Goal: Task Accomplishment & Management: Complete application form

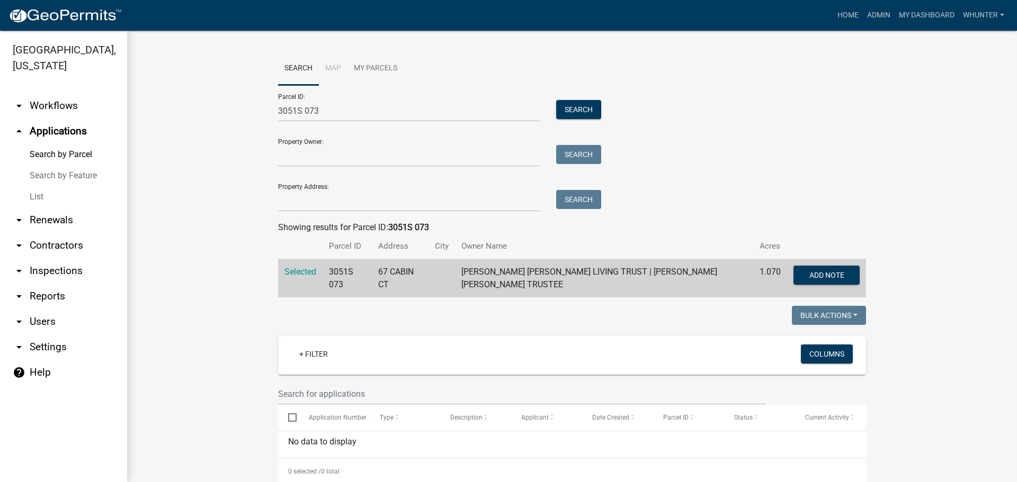
scroll to position [20, 0]
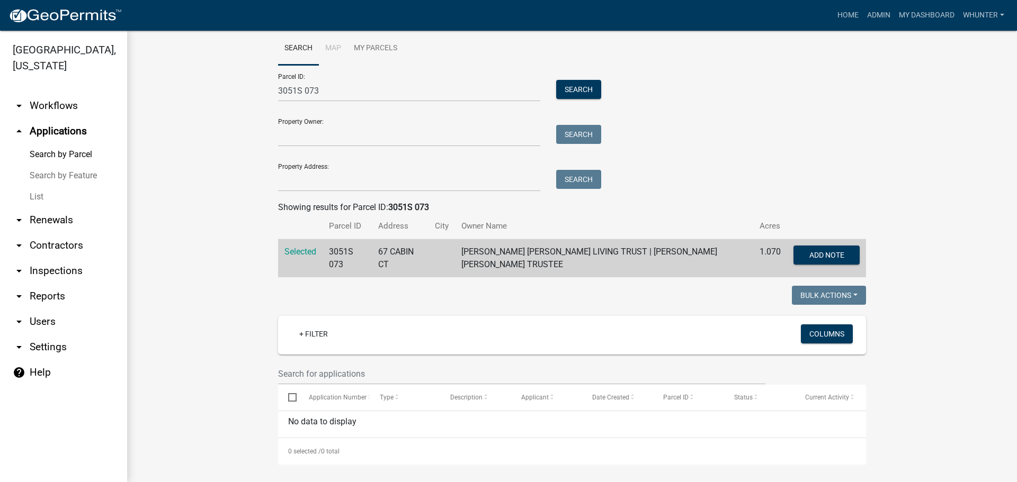
click at [71, 152] on link "Search by Parcel" at bounding box center [63, 154] width 127 height 21
click at [43, 193] on link "List" at bounding box center [63, 196] width 127 height 21
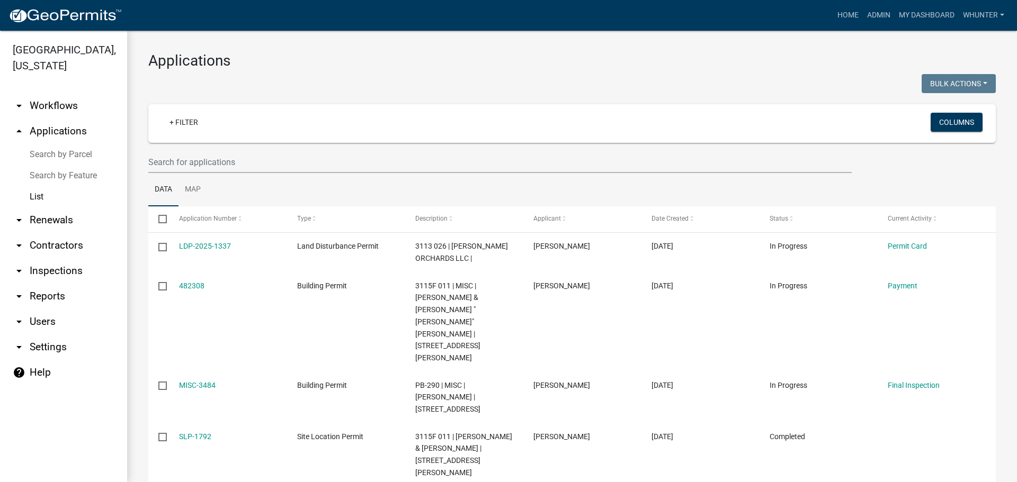
click at [368, 150] on wm-filter-builder "+ Filter Columns" at bounding box center [571, 138] width 847 height 69
click at [372, 162] on input "text" at bounding box center [499, 162] width 703 height 22
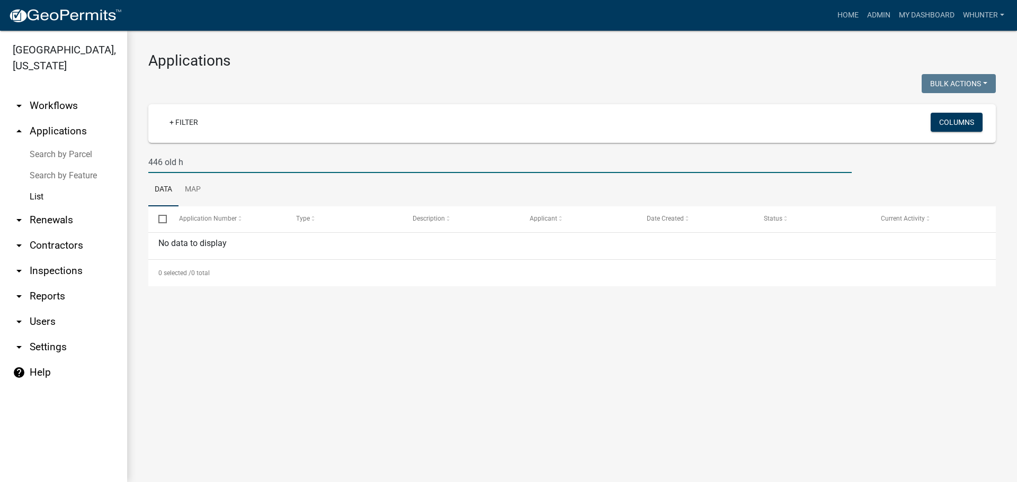
drag, startPoint x: 208, startPoint y: 157, endPoint x: 0, endPoint y: 121, distance: 210.6
click at [59, 135] on div "[GEOGRAPHIC_DATA], [US_STATE] arrow_drop_down Workflows List arrow_drop_up Appl…" at bounding box center [508, 257] width 1017 height 452
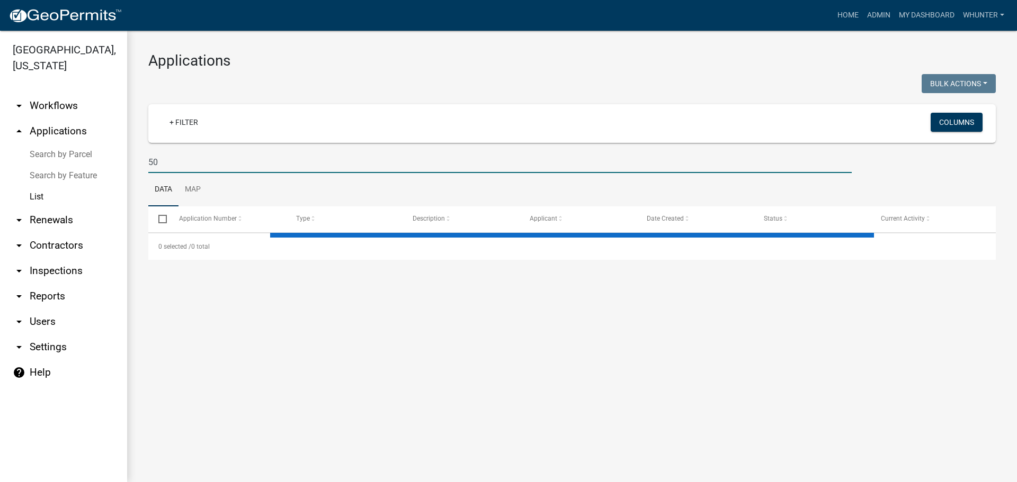
type input "5"
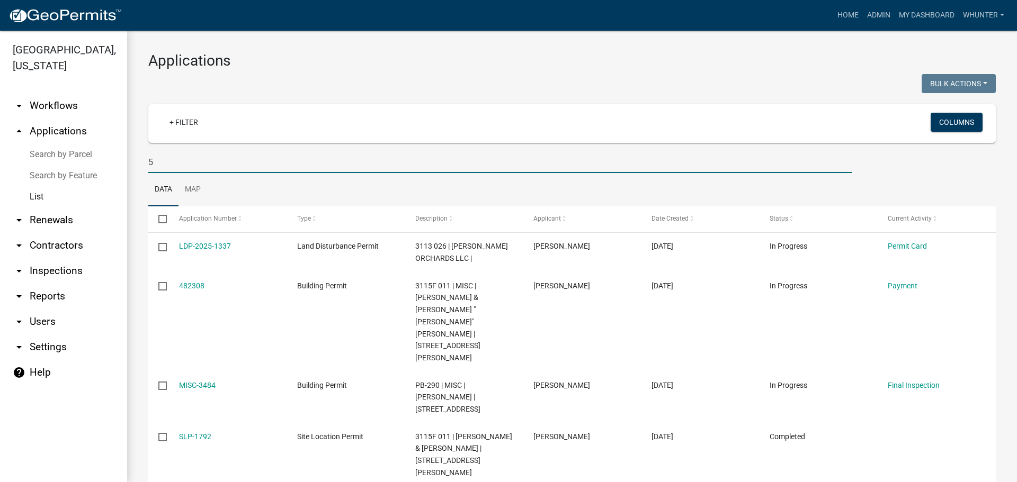
drag, startPoint x: 170, startPoint y: 168, endPoint x: 68, endPoint y: 148, distance: 103.7
click at [72, 149] on div "[GEOGRAPHIC_DATA], [US_STATE] arrow_drop_down Workflows List arrow_drop_up Appl…" at bounding box center [508, 257] width 1017 height 452
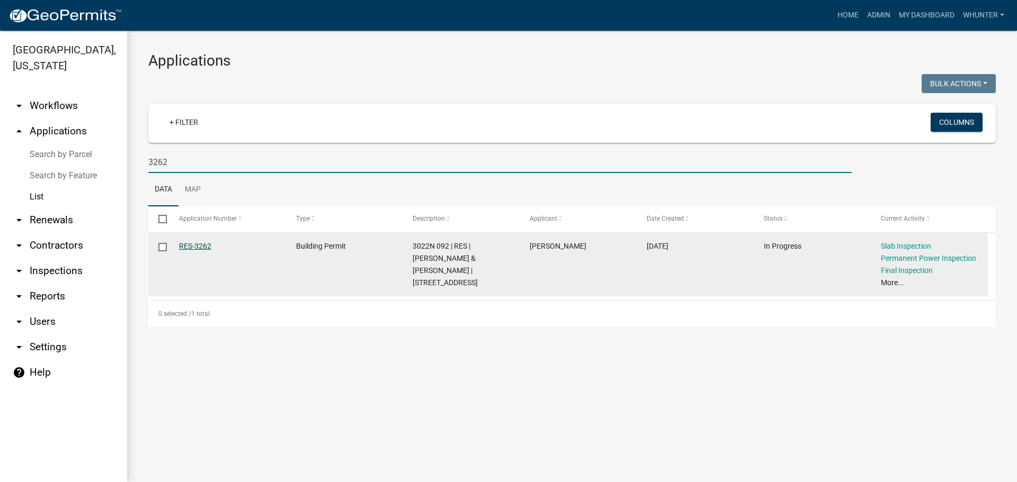
type input "3262"
click at [198, 245] on link "RES-3262" at bounding box center [195, 246] width 32 height 8
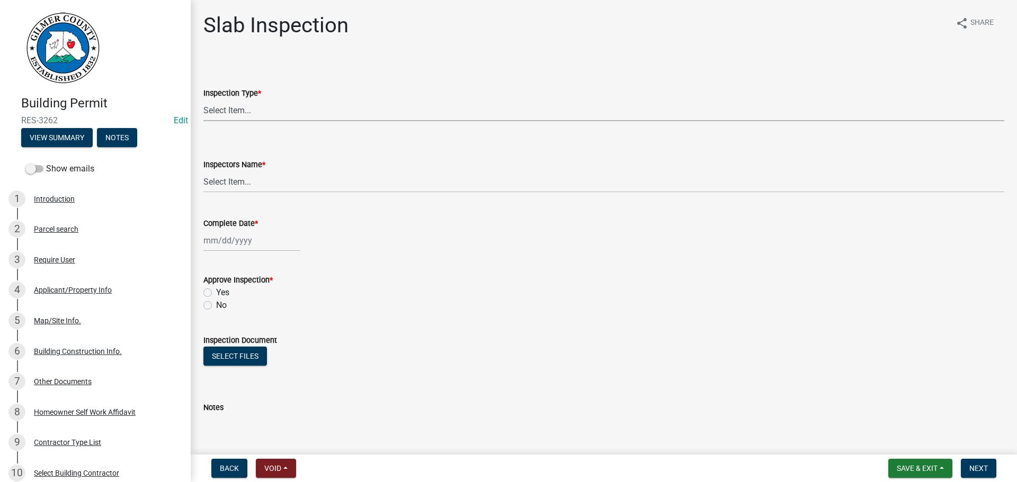
click at [251, 107] on select "Select Item... Slab" at bounding box center [603, 111] width 801 height 22
click at [203, 100] on select "Select Item... Slab" at bounding box center [603, 111] width 801 height 22
select select "f8392651-b403-4067-a830-3c888ccedcbb"
drag, startPoint x: 252, startPoint y: 176, endPoint x: 254, endPoint y: 183, distance: 7.4
click at [252, 176] on select "Select Item... [PERSON_NAME] ([PERSON_NAME]) [PERSON_NAME] ([PERSON_NAME]) Engi…" at bounding box center [603, 182] width 801 height 22
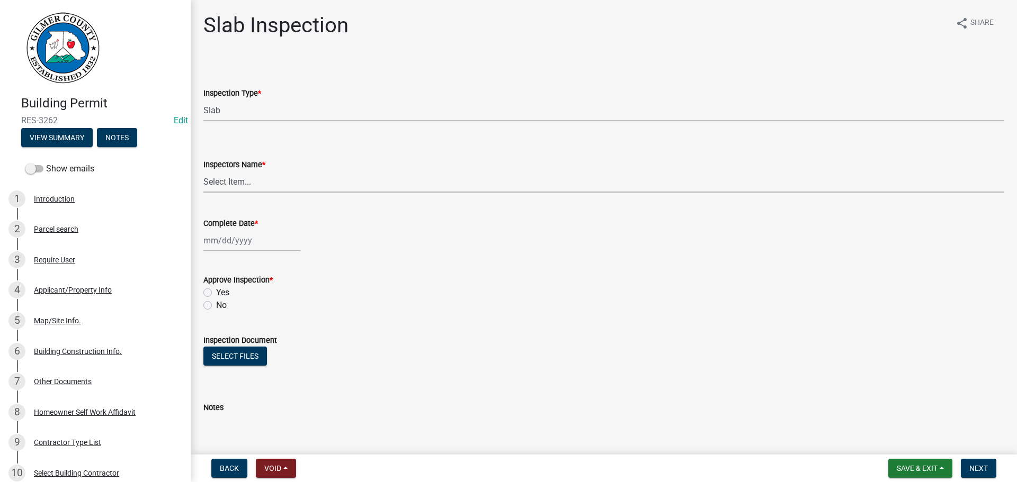
select select "b7f275ba-f507-42fd-b9cd-cd9544451c64"
click at [203, 171] on select "Select Item... [PERSON_NAME] ([PERSON_NAME]) [PERSON_NAME] ([PERSON_NAME]) Engi…" at bounding box center [603, 182] width 801 height 22
click at [238, 243] on div at bounding box center [251, 241] width 97 height 22
select select "9"
select select "2025"
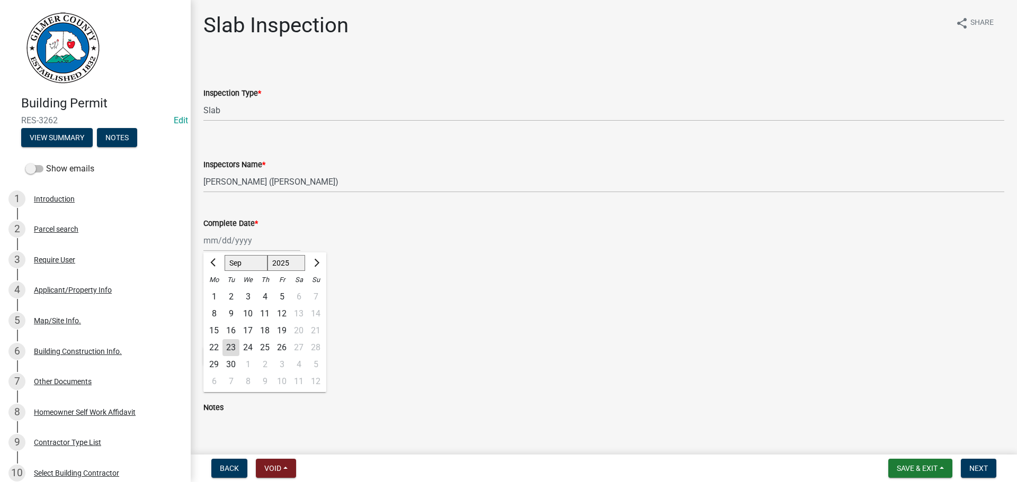
click at [216, 348] on div "22" at bounding box center [213, 347] width 17 height 17
type input "[DATE]"
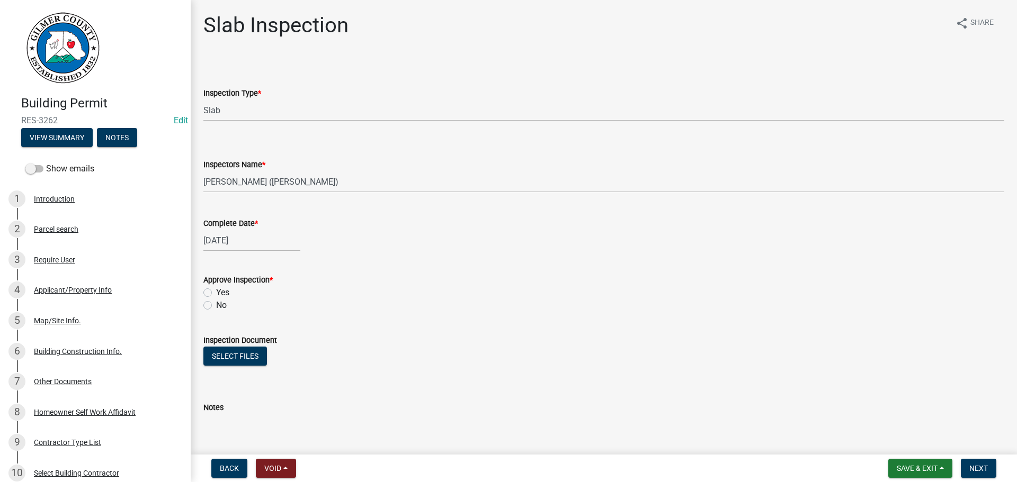
click at [220, 294] on label "Yes" at bounding box center [222, 293] width 13 height 13
click at [220, 293] on input "Yes" at bounding box center [219, 290] width 7 height 7
radio input "true"
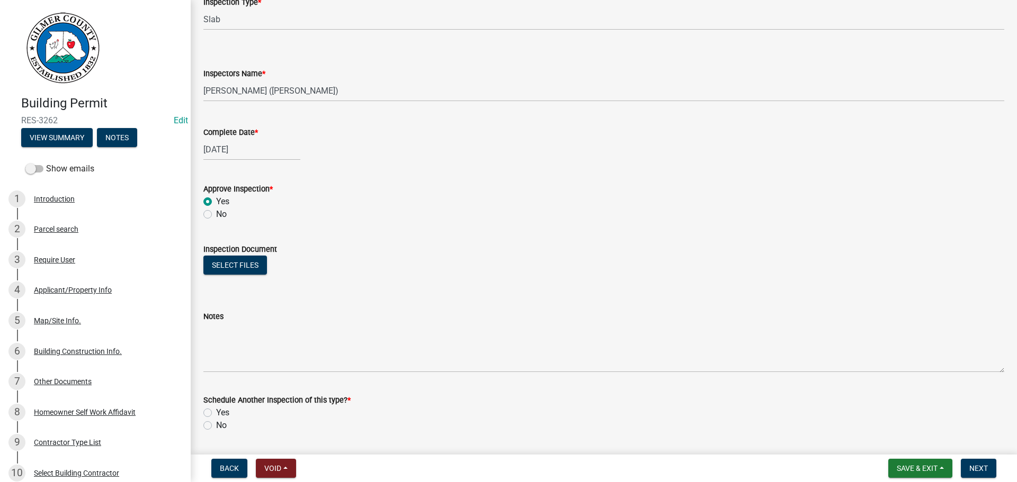
scroll to position [171, 0]
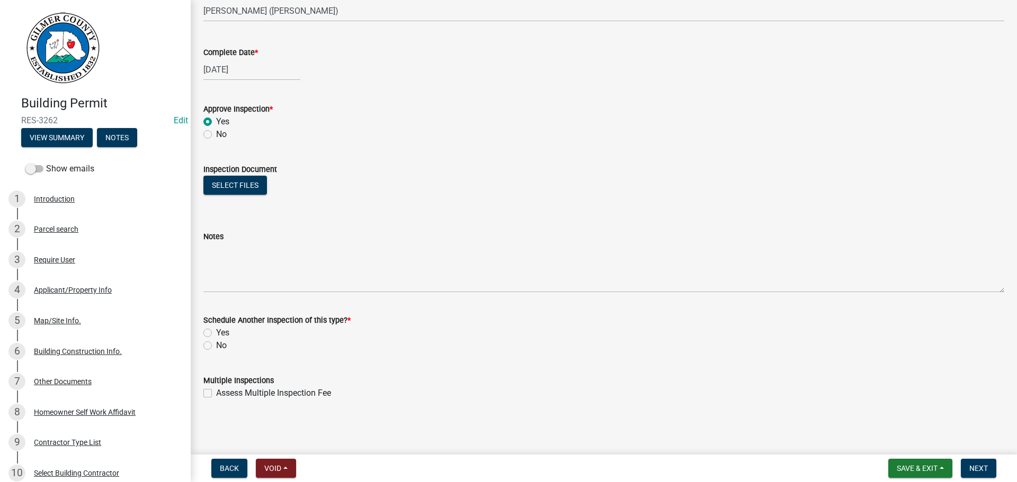
click at [219, 344] on label "No" at bounding box center [221, 345] width 11 height 13
click at [219, 344] on input "No" at bounding box center [219, 342] width 7 height 7
radio input "true"
click at [974, 472] on span "Next" at bounding box center [978, 468] width 19 height 8
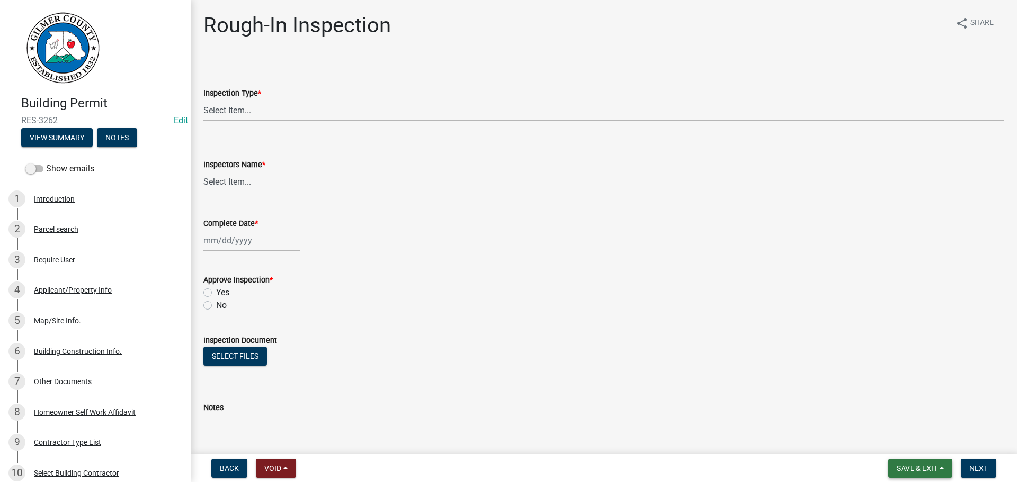
click at [903, 469] on span "Save & Exit" at bounding box center [917, 468] width 41 height 8
click at [891, 450] on button "Save & Exit" at bounding box center [909, 440] width 85 height 25
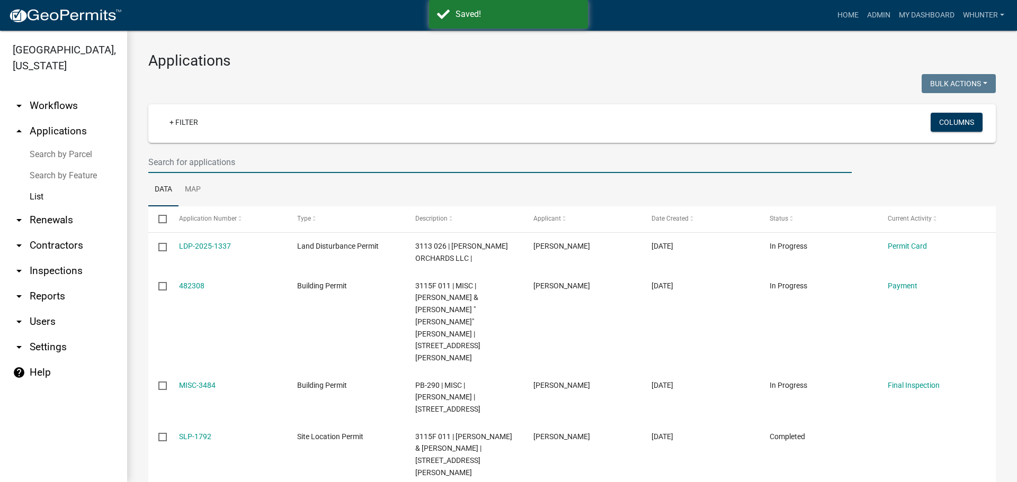
click at [267, 157] on input "text" at bounding box center [499, 162] width 703 height 22
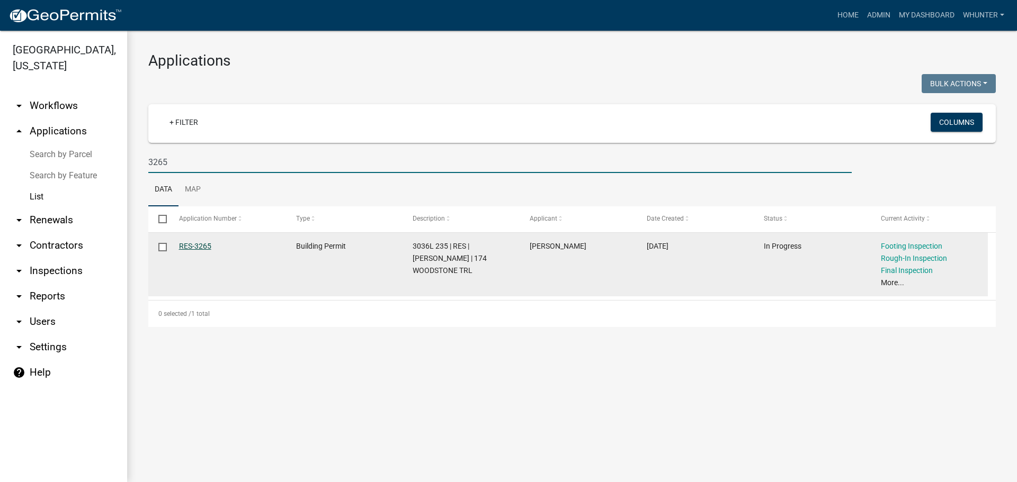
type input "3265"
click at [199, 244] on link "RES-3265" at bounding box center [195, 246] width 32 height 8
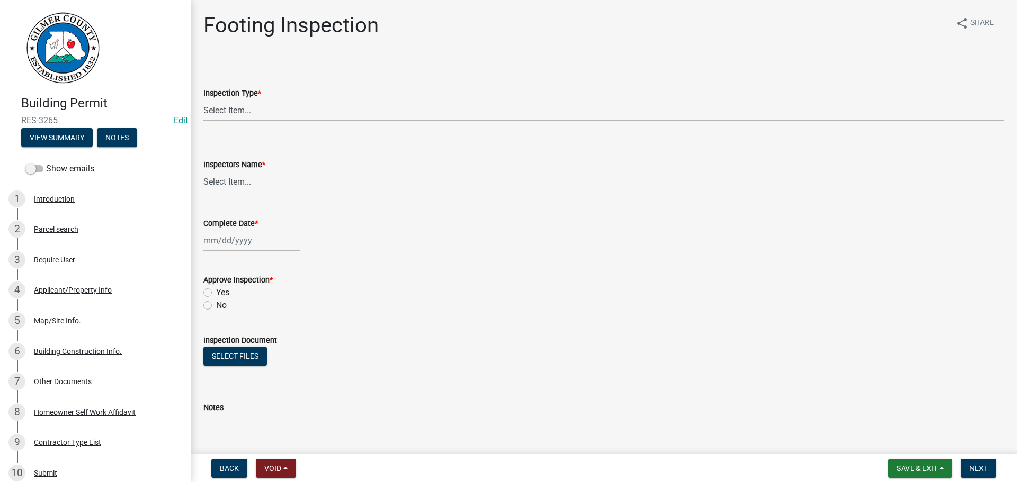
click at [265, 116] on select "Select Item... Footing" at bounding box center [603, 111] width 801 height 22
click at [203, 100] on select "Select Item... Footing" at bounding box center [603, 111] width 801 height 22
select select "8aa0fa75-bb70-4f22-832f-48224da25d1e"
click at [264, 183] on select "Select Item... [PERSON_NAME] ([PERSON_NAME]) [PERSON_NAME] ([PERSON_NAME]) Engi…" at bounding box center [603, 182] width 801 height 22
select select "b7f275ba-f507-42fd-b9cd-cd9544451c64"
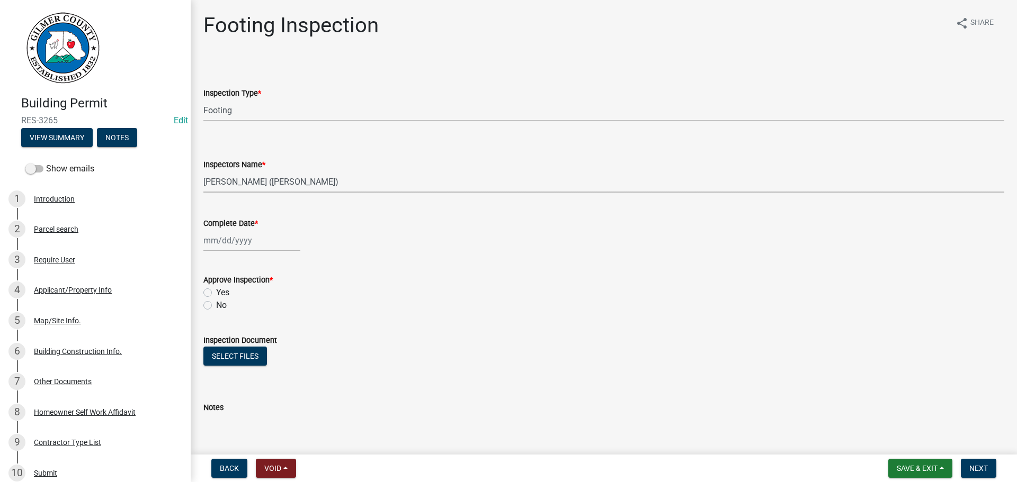
click at [203, 171] on select "Select Item... [PERSON_NAME] ([PERSON_NAME]) [PERSON_NAME] ([PERSON_NAME]) Engi…" at bounding box center [603, 182] width 801 height 22
click at [243, 235] on div at bounding box center [251, 241] width 97 height 22
select select "9"
select select "2025"
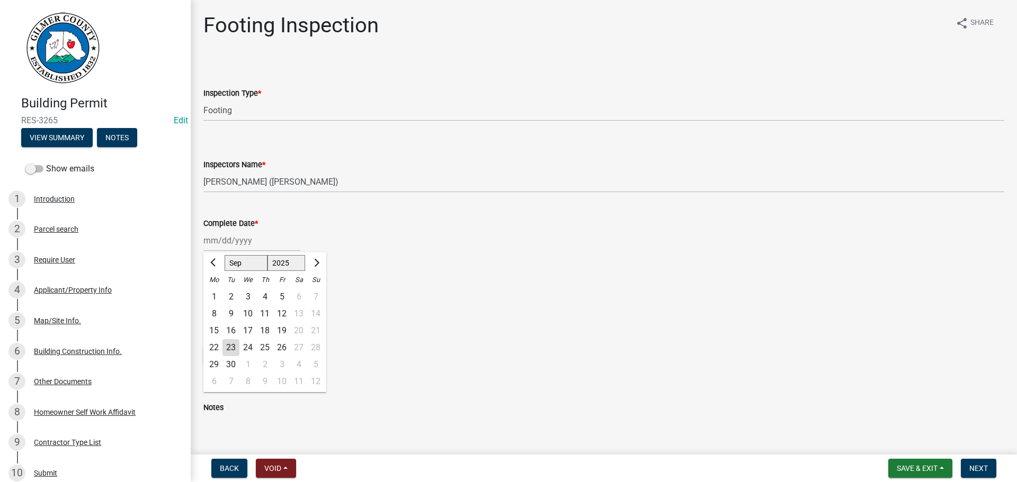
click at [217, 349] on div "22" at bounding box center [213, 347] width 17 height 17
type input "[DATE]"
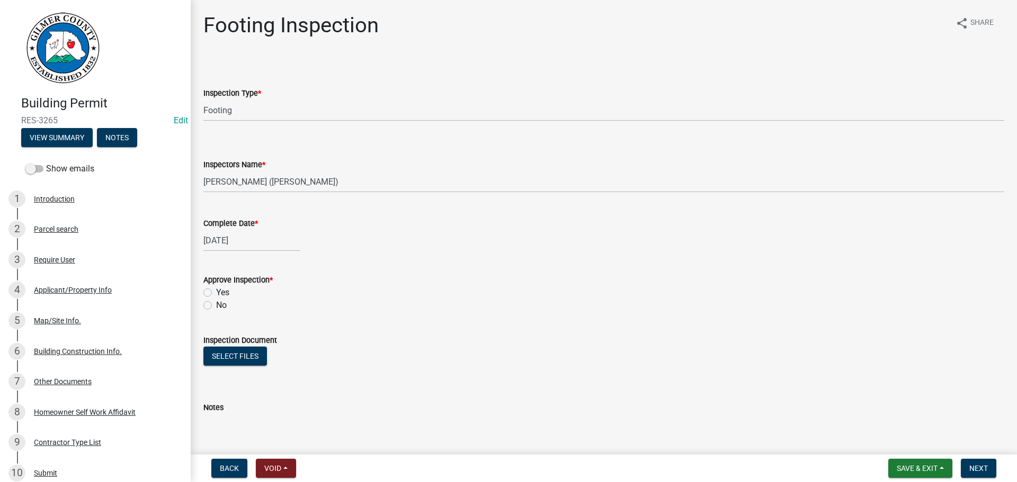
click at [221, 292] on label "Yes" at bounding box center [222, 293] width 13 height 13
click at [221, 292] on input "Yes" at bounding box center [219, 290] width 7 height 7
radio input "true"
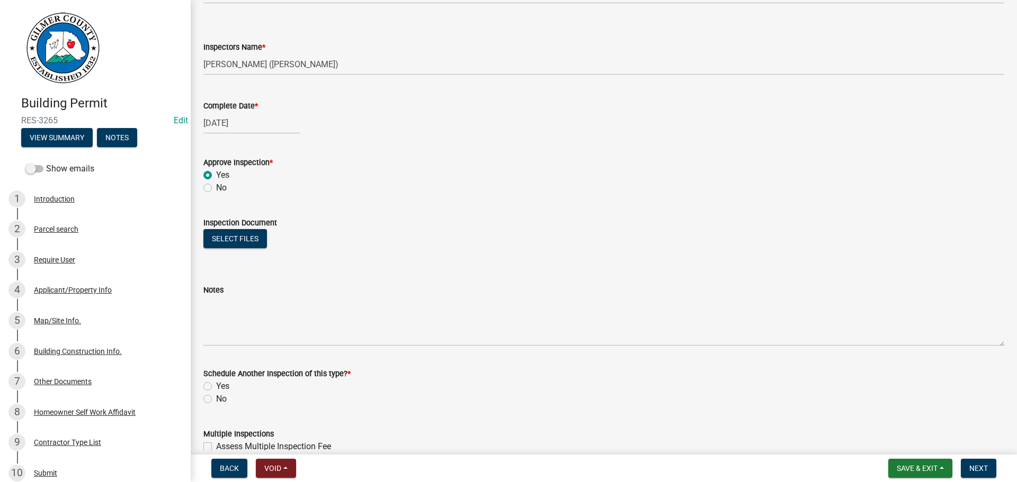
scroll to position [171, 0]
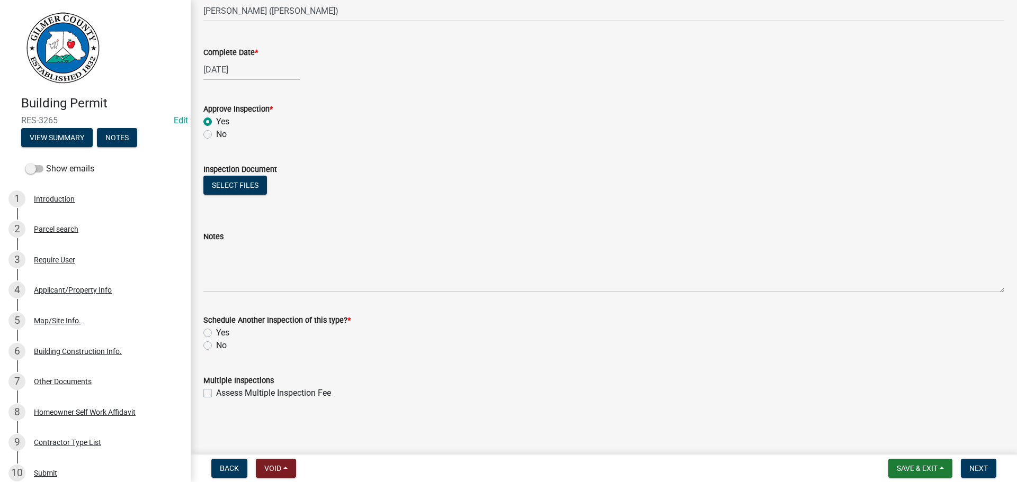
click at [230, 345] on div "No" at bounding box center [603, 345] width 801 height 13
click at [224, 345] on label "No" at bounding box center [221, 345] width 11 height 13
click at [223, 345] on input "No" at bounding box center [219, 342] width 7 height 7
radio input "true"
click at [972, 470] on span "Next" at bounding box center [978, 468] width 19 height 8
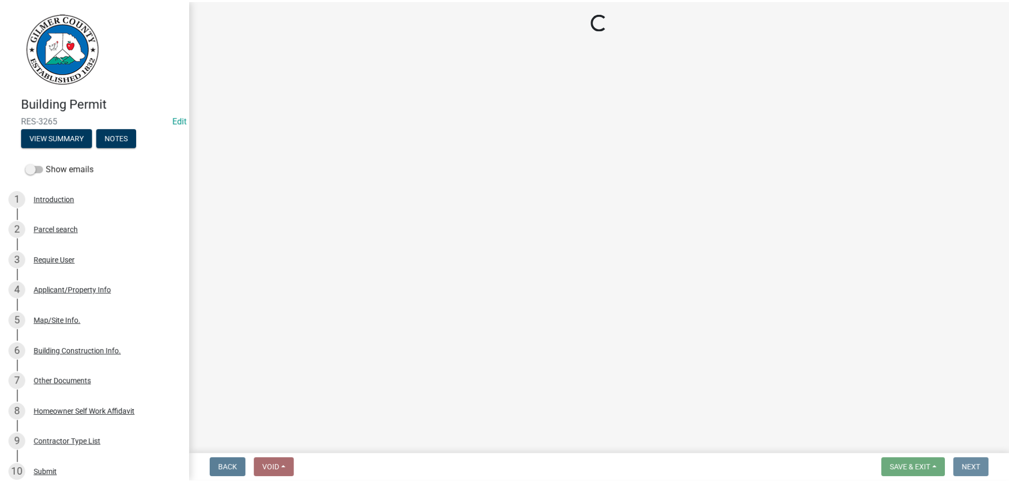
scroll to position [0, 0]
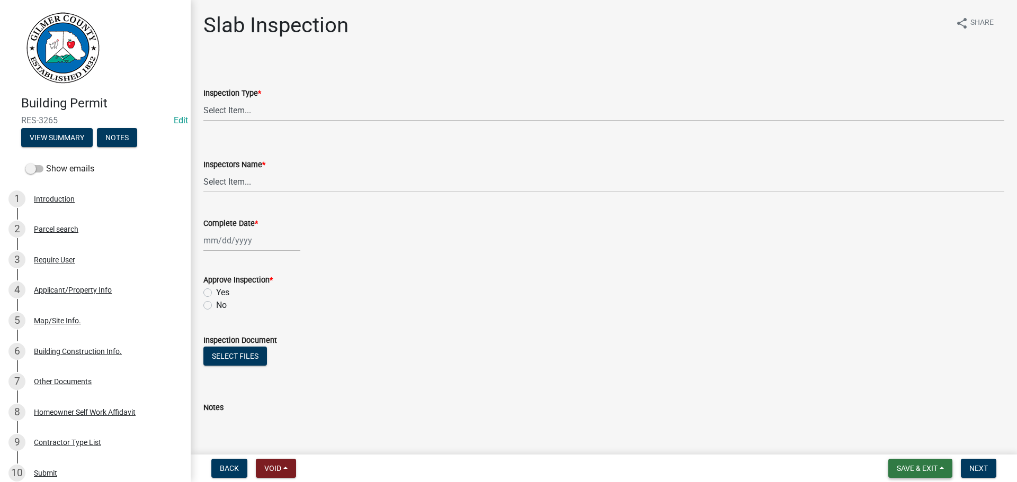
click at [915, 467] on span "Save & Exit" at bounding box center [917, 468] width 41 height 8
click at [901, 449] on button "Save & Exit" at bounding box center [909, 440] width 85 height 25
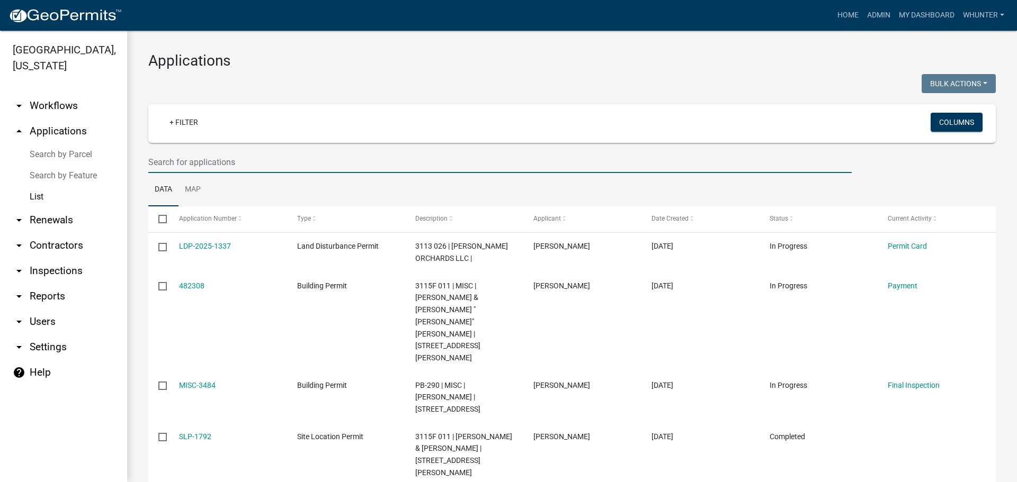
drag, startPoint x: 317, startPoint y: 168, endPoint x: 324, endPoint y: 166, distance: 6.9
click at [317, 168] on input "text" at bounding box center [499, 162] width 703 height 22
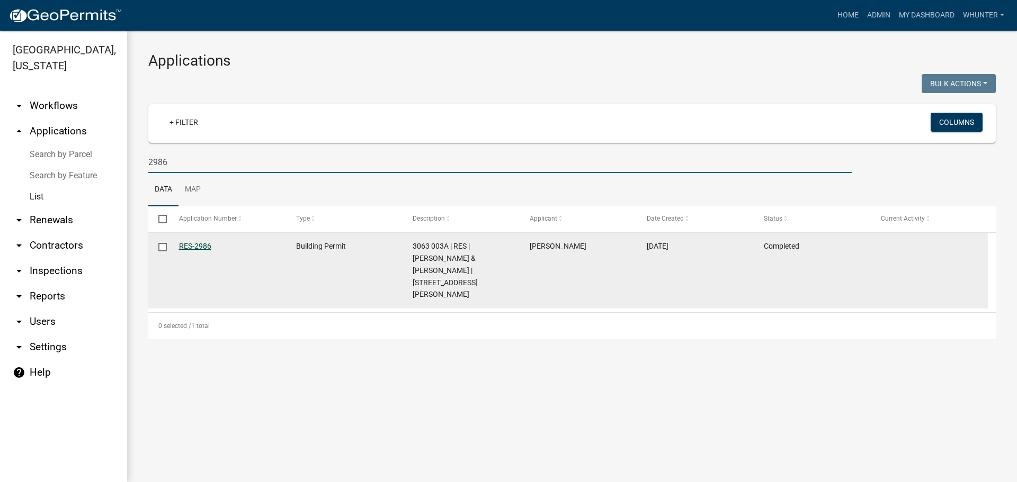
type input "2986"
click at [194, 245] on link "RES-2986" at bounding box center [195, 246] width 32 height 8
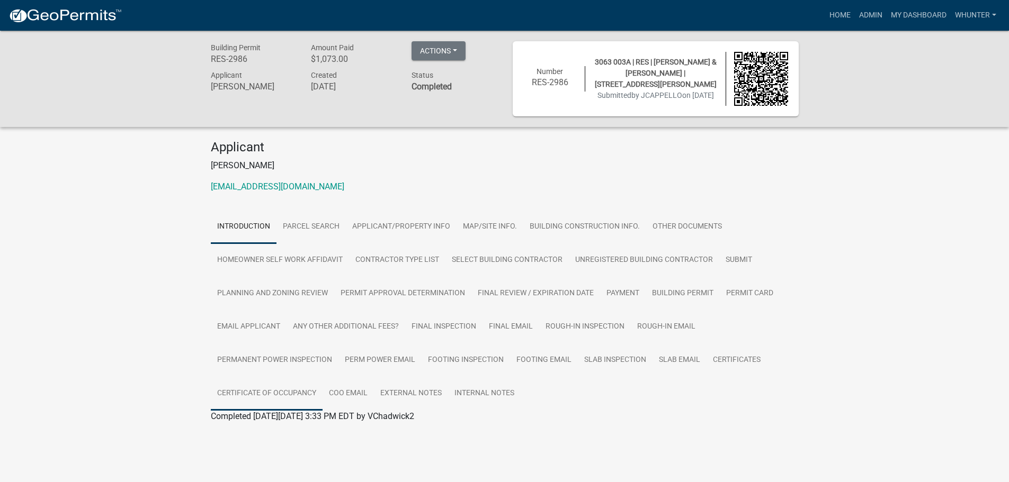
click at [262, 393] on link "Certificate of Occupancy" at bounding box center [267, 394] width 112 height 34
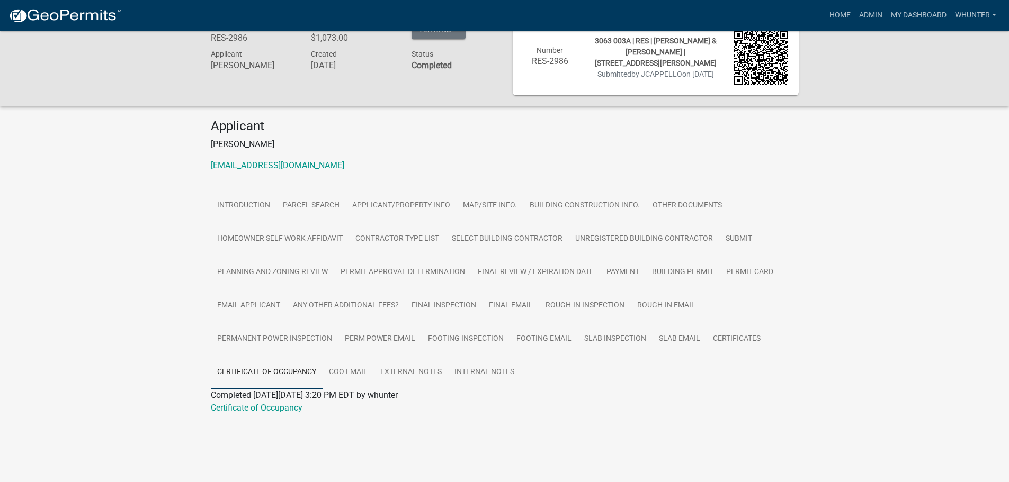
scroll to position [31, 0]
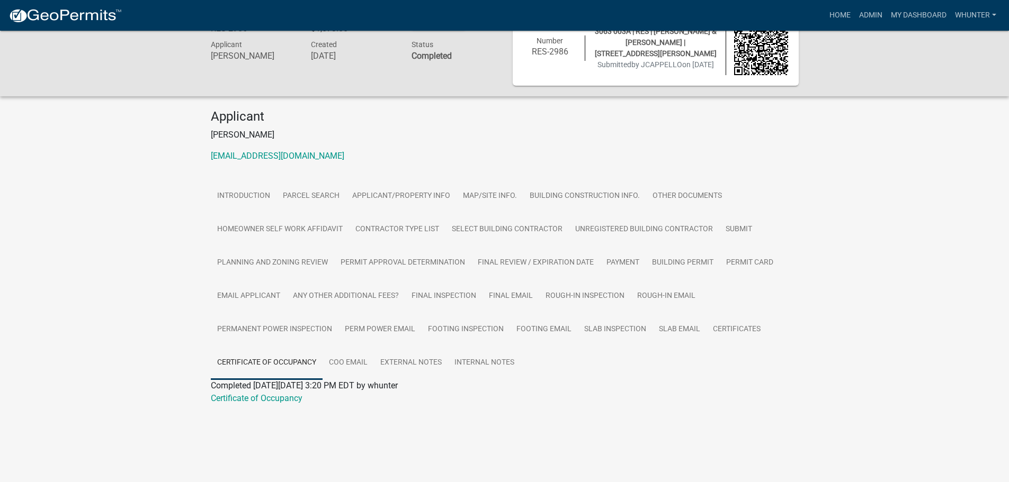
click at [281, 404] on div "Certificate of Occupancy" at bounding box center [505, 398] width 604 height 13
click at [283, 400] on link "Certificate of Occupancy" at bounding box center [257, 398] width 92 height 10
click at [841, 14] on link "Home" at bounding box center [840, 15] width 30 height 20
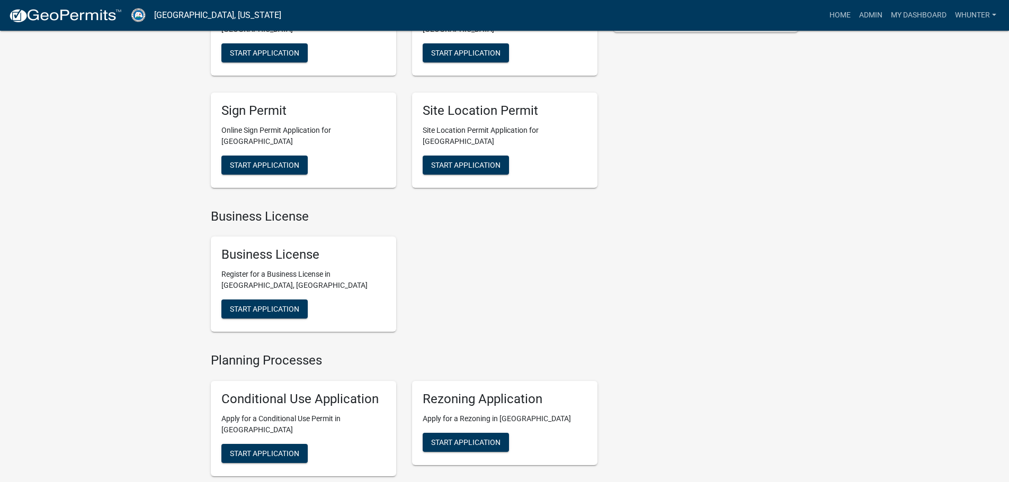
scroll to position [371, 0]
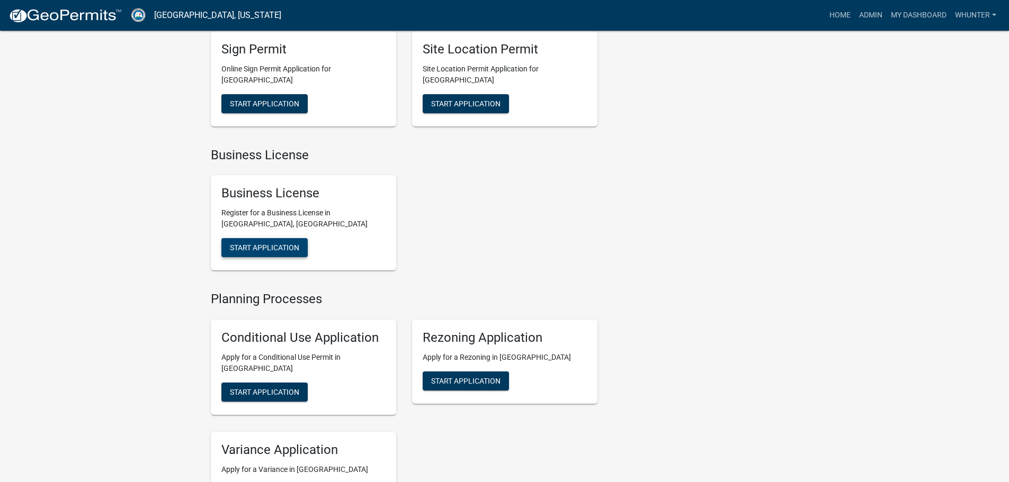
click at [275, 238] on button "Start Application" at bounding box center [264, 247] width 86 height 19
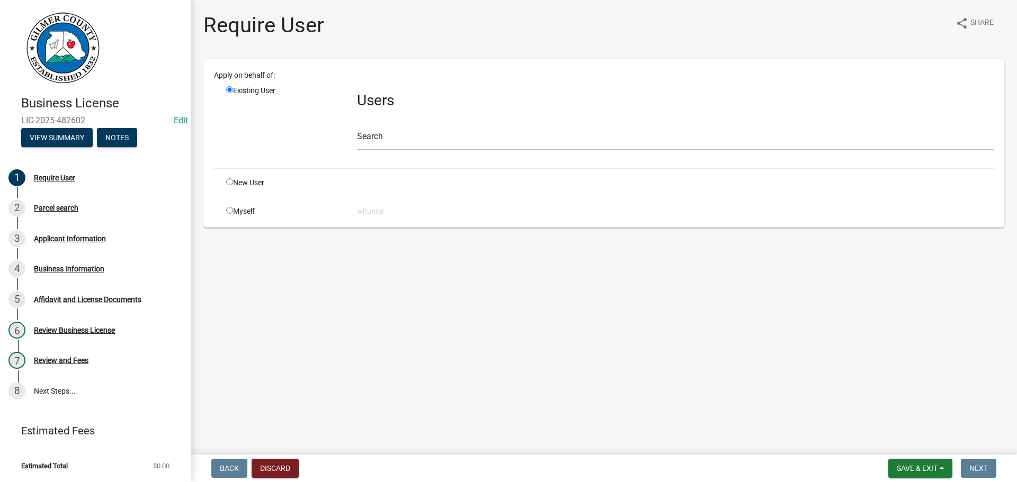
drag, startPoint x: 214, startPoint y: 183, endPoint x: 227, endPoint y: 179, distance: 13.4
click at [217, 183] on div "Apply on behalf of: Existing User Users Search New User Myself whunter" at bounding box center [604, 143] width 780 height 147
click at [228, 178] on input "radio" at bounding box center [229, 181] width 7 height 7
radio input "true"
radio input "false"
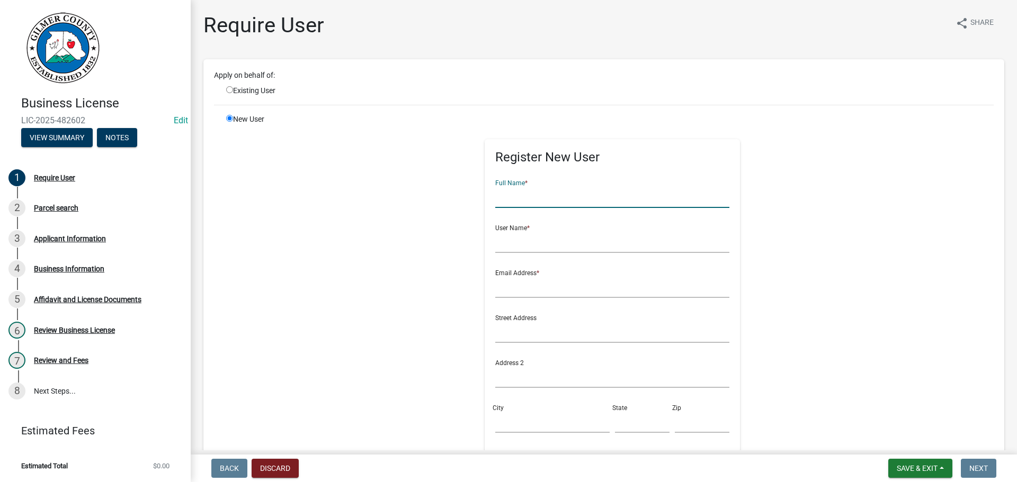
click at [525, 202] on input "text" at bounding box center [612, 197] width 235 height 22
type input "[PERSON_NAME]"
type input "ANDREWHEALAN"
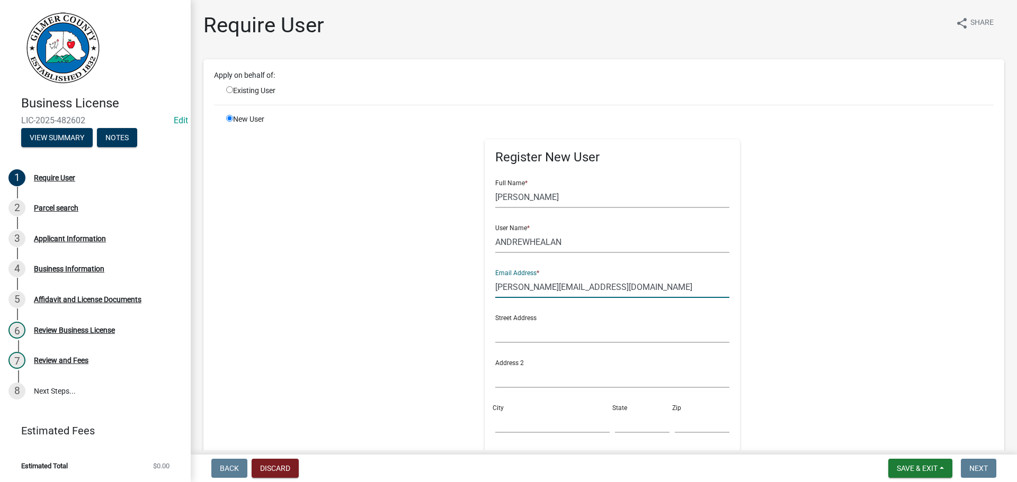
type input "[PERSON_NAME][EMAIL_ADDRESS][DOMAIN_NAME]"
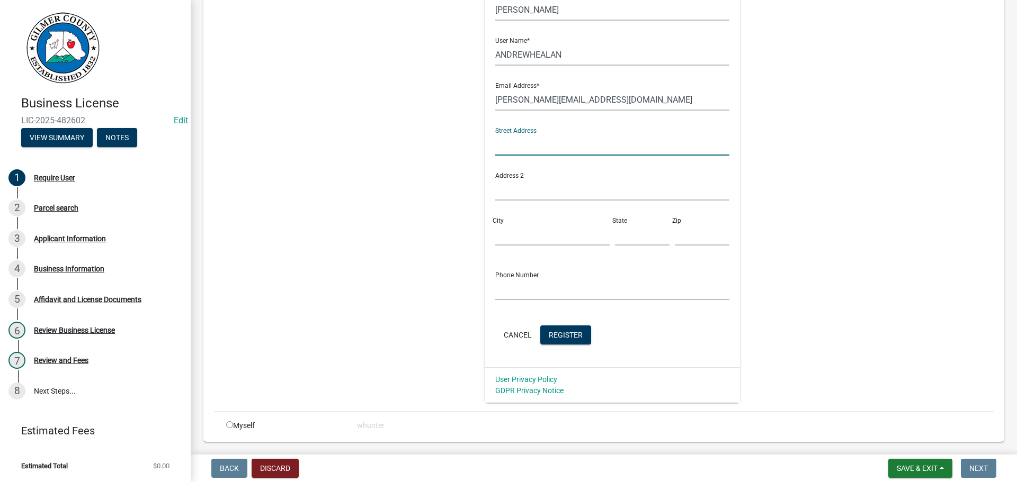
scroll to position [212, 0]
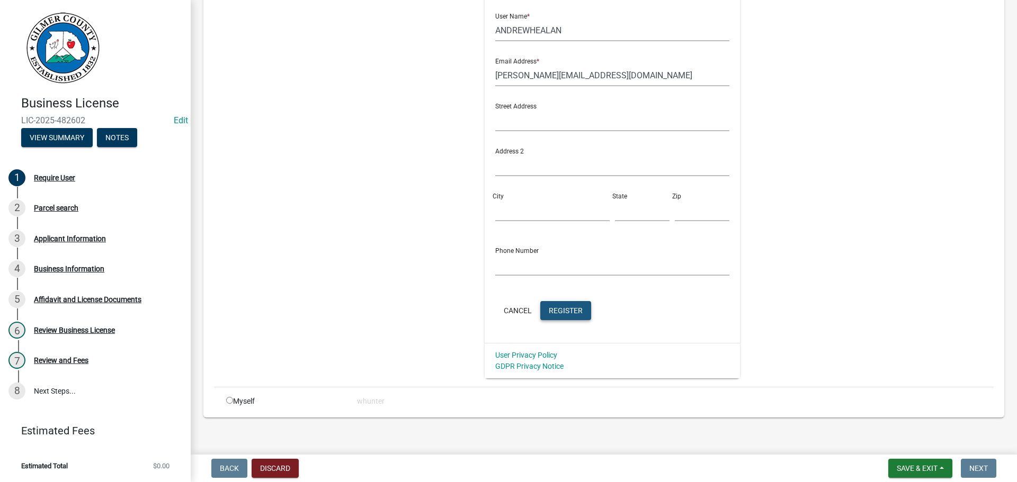
click at [552, 312] on span "Register" at bounding box center [566, 310] width 34 height 8
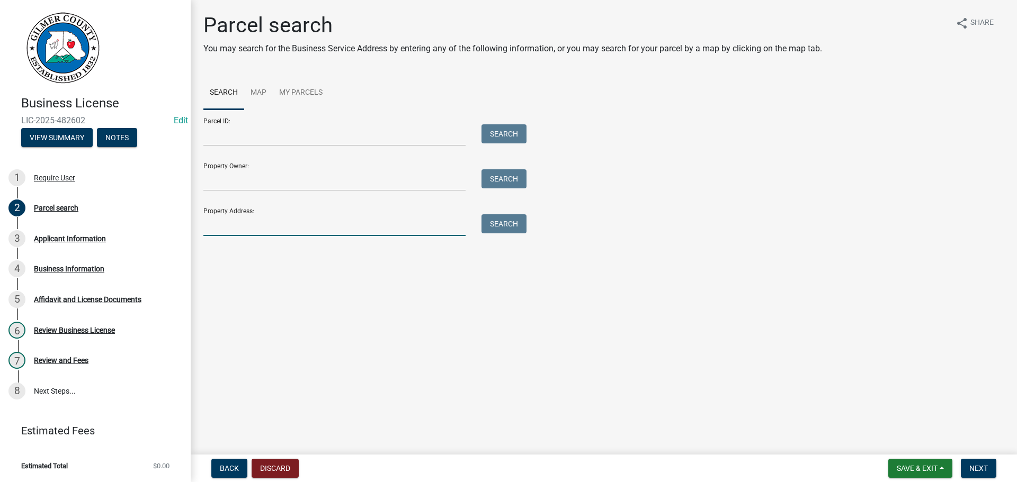
click at [269, 235] on input "Property Address:" at bounding box center [334, 225] width 262 height 22
click at [266, 226] on input "Property Address:" at bounding box center [334, 225] width 262 height 22
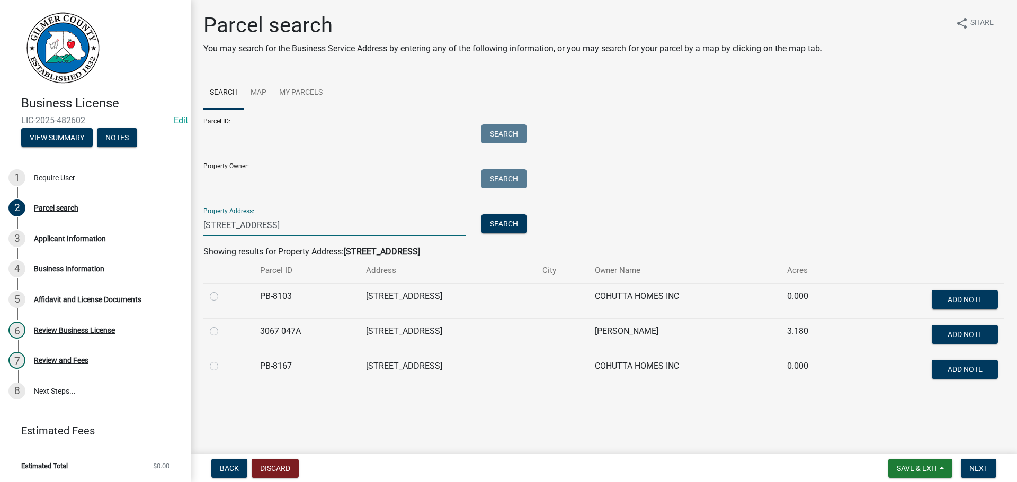
type input "[STREET_ADDRESS]"
click at [222, 325] on label at bounding box center [222, 325] width 0 height 0
click at [222, 328] on 047A "radio" at bounding box center [225, 328] width 7 height 7
radio 047A "true"
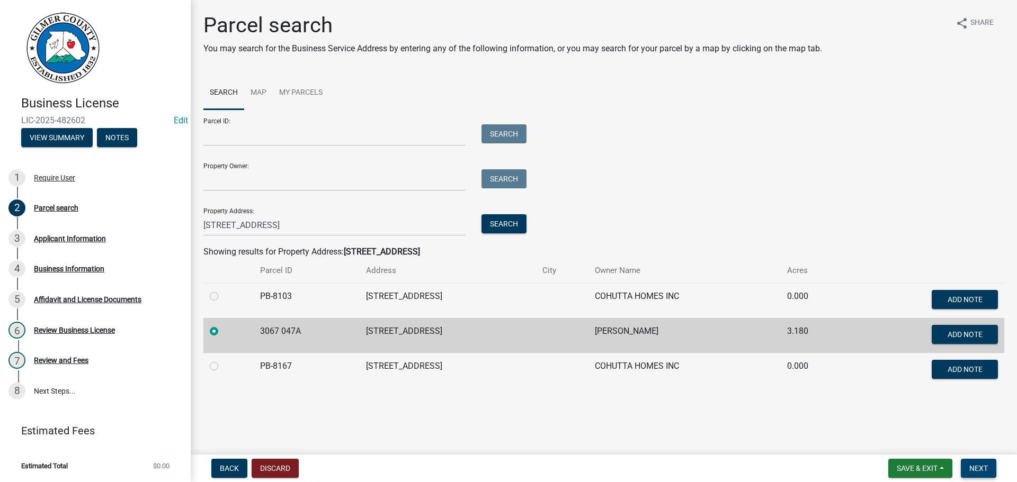
click at [972, 464] on span "Next" at bounding box center [978, 468] width 19 height 8
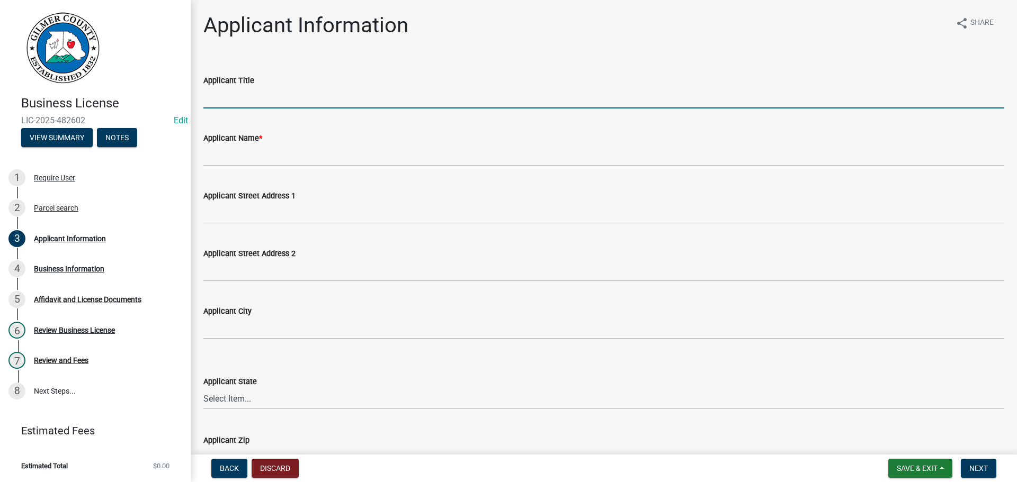
click at [306, 104] on input "Applicant Title" at bounding box center [603, 98] width 801 height 22
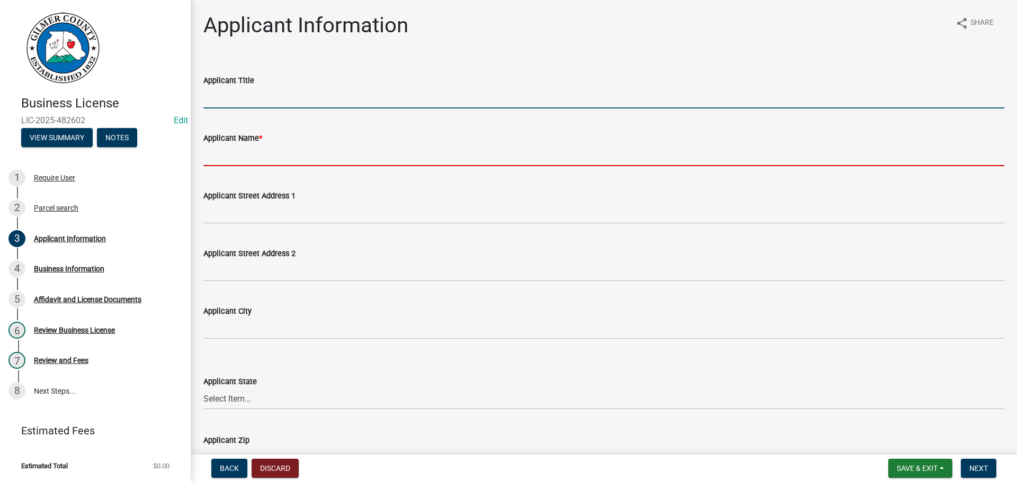
click at [291, 164] on input "Applicant Name *" at bounding box center [603, 156] width 801 height 22
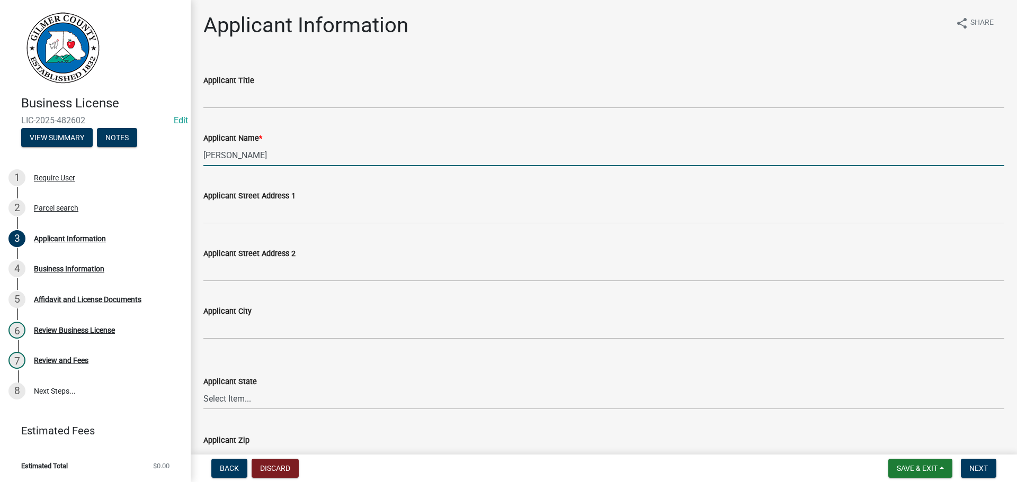
type input "[PERSON_NAME]"
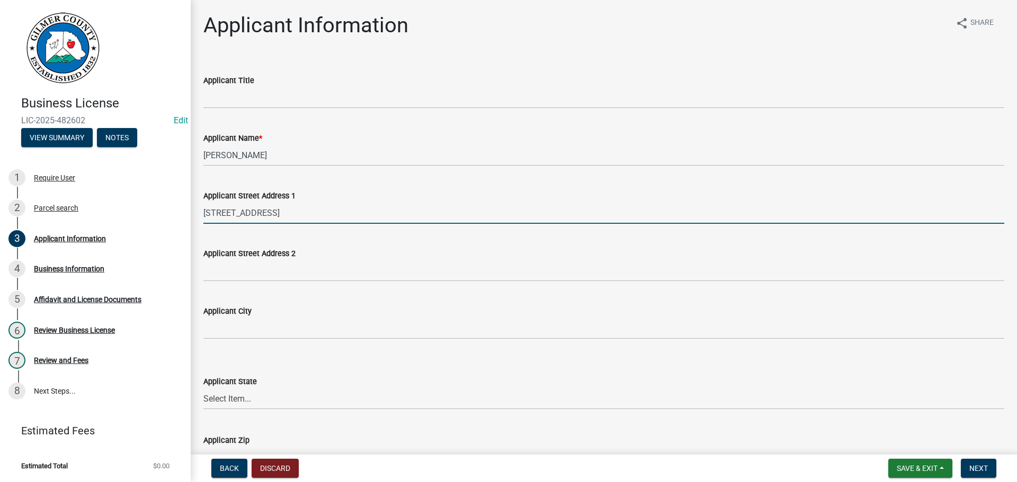
type input "[STREET_ADDRESS]"
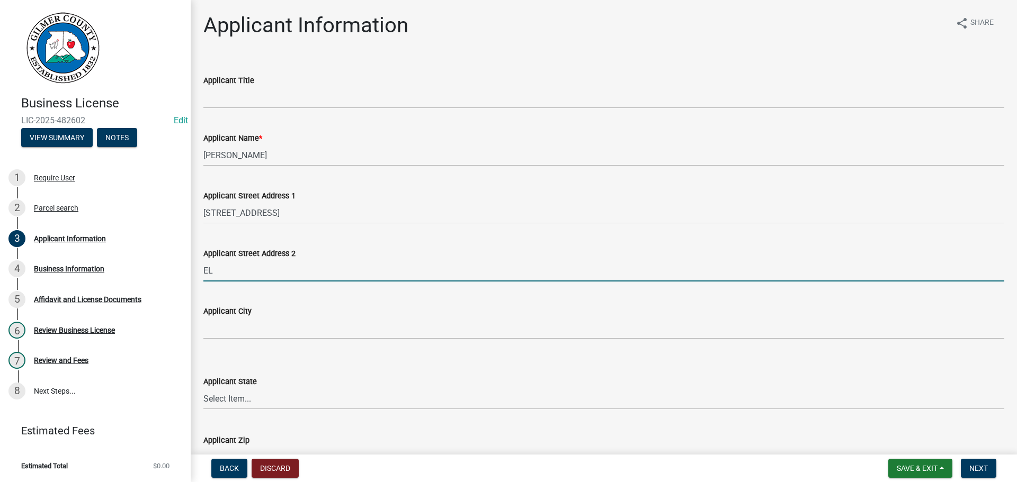
type input "E"
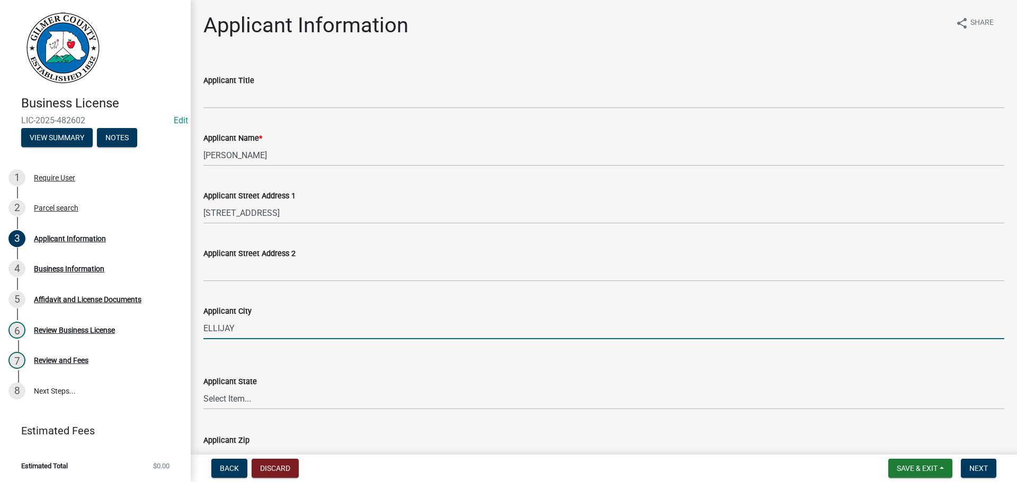
type input "ELLIJAY"
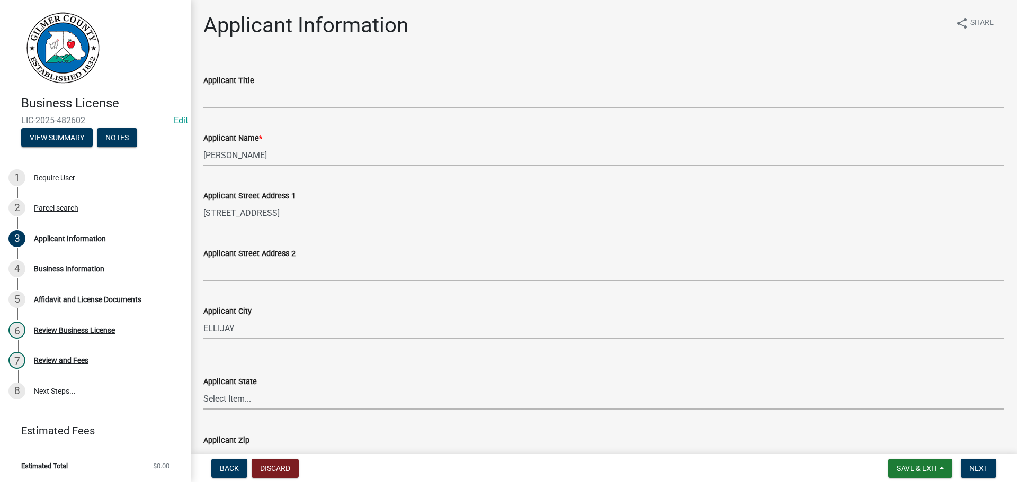
select select "GA"
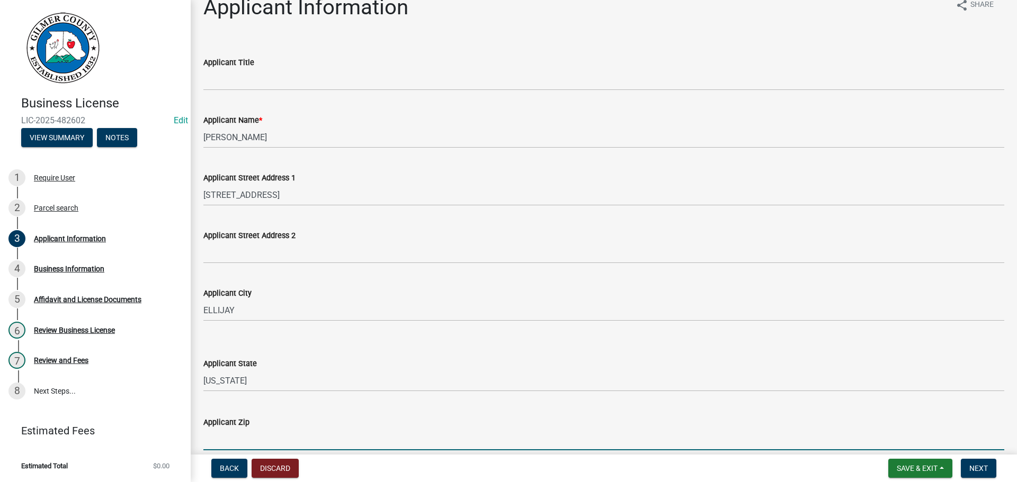
type input "."
type input "30540"
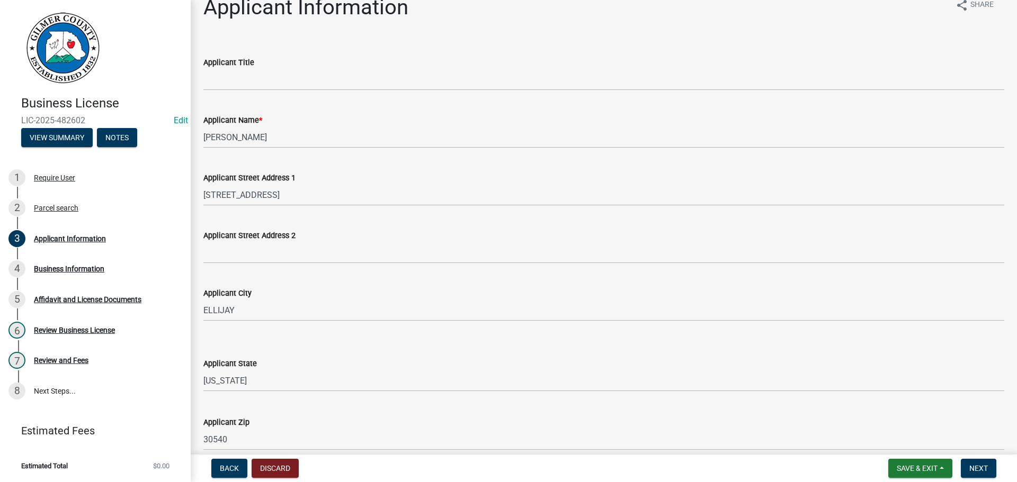
scroll to position [290, 0]
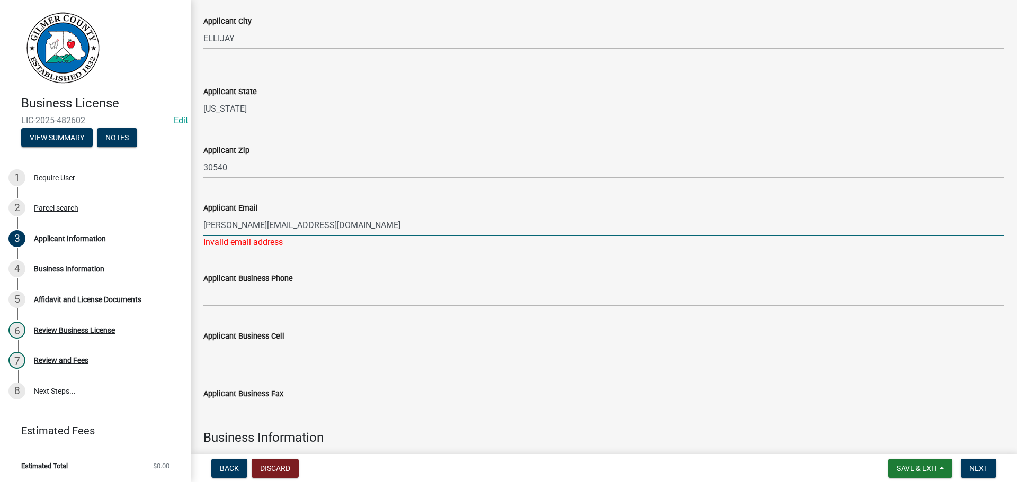
type input "[PERSON_NAME][EMAIL_ADDRESS][DOMAIN_NAME]"
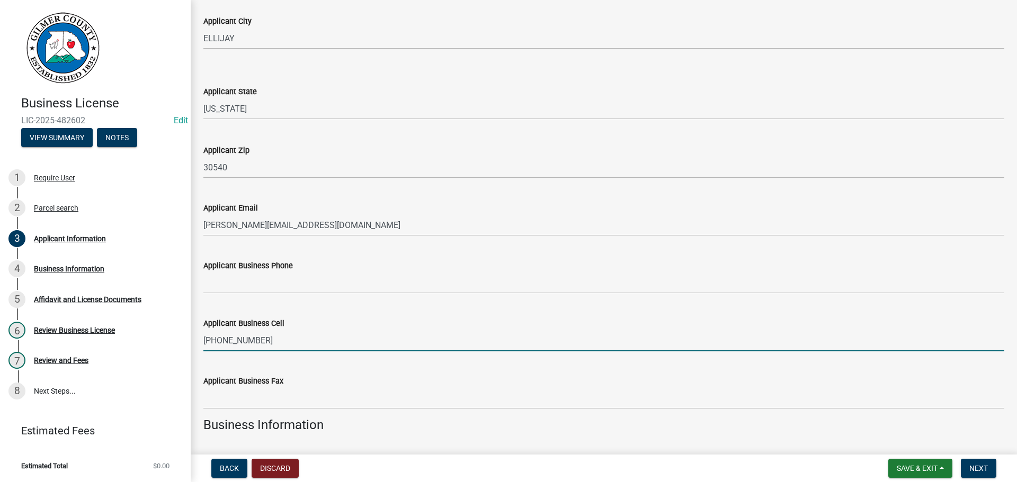
type input "[PHONE_NUMBER]"
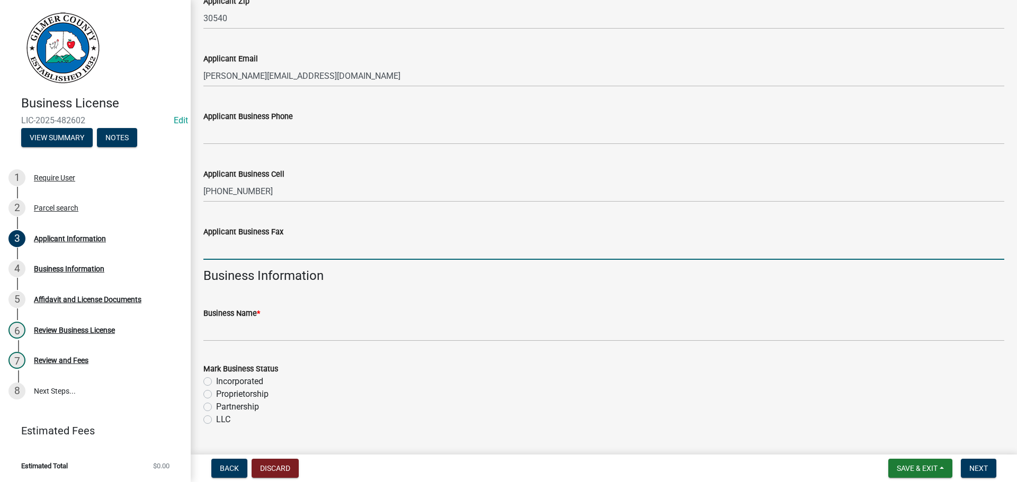
scroll to position [449, 0]
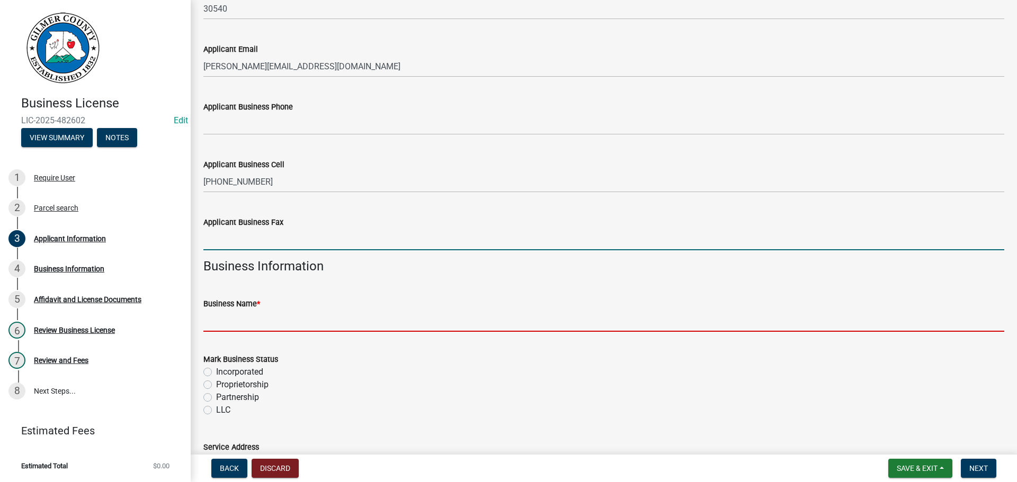
click at [282, 326] on input "Business Name *" at bounding box center [603, 321] width 801 height 22
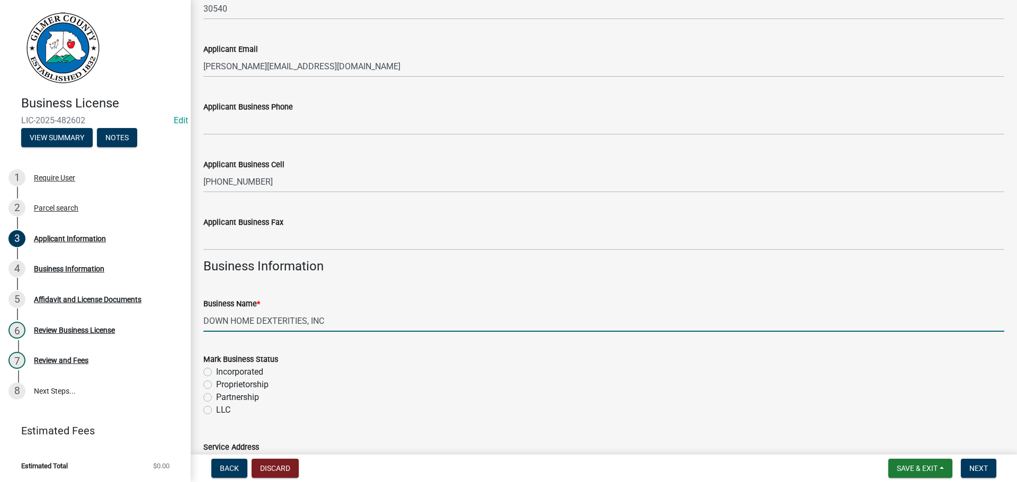
type input "DOWN HOME DEXTERITIES, INC"
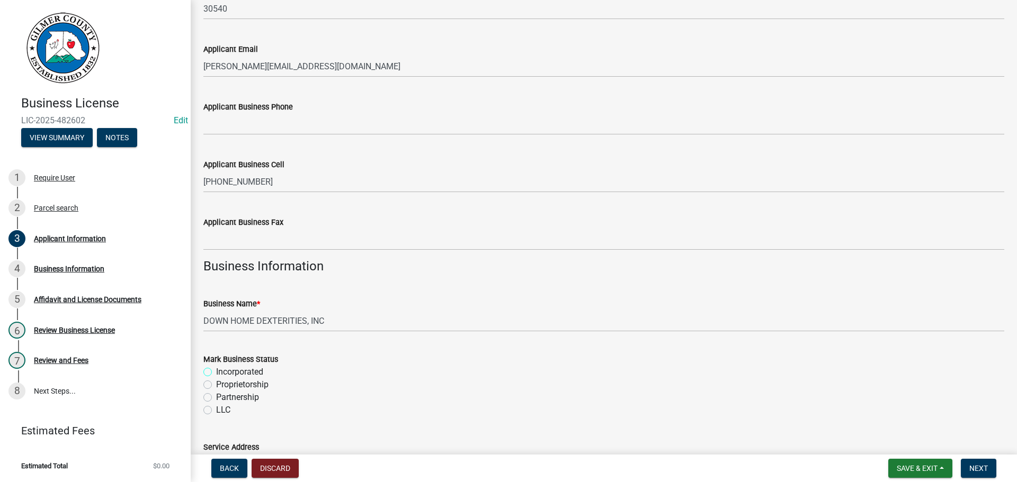
click at [216, 366] on input "Incorporated" at bounding box center [219, 369] width 7 height 7
radio input "true"
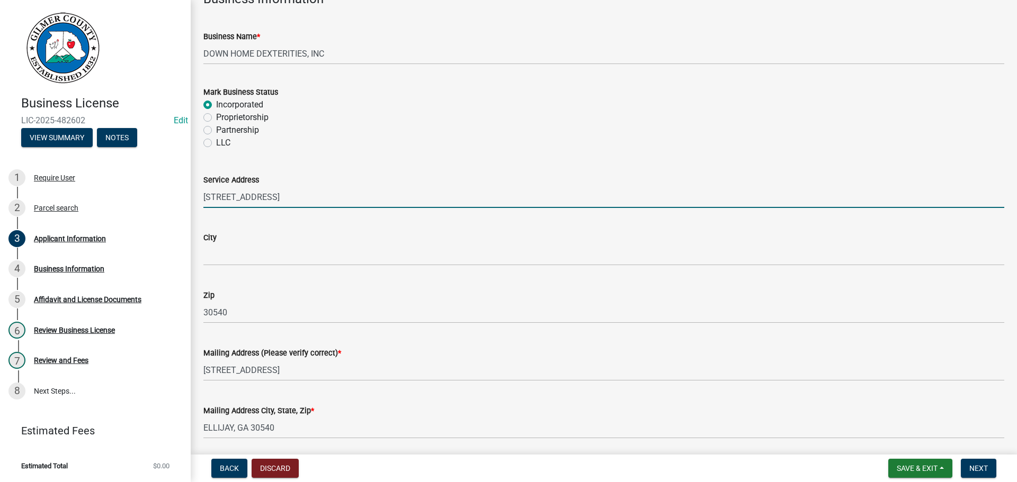
scroll to position [756, 0]
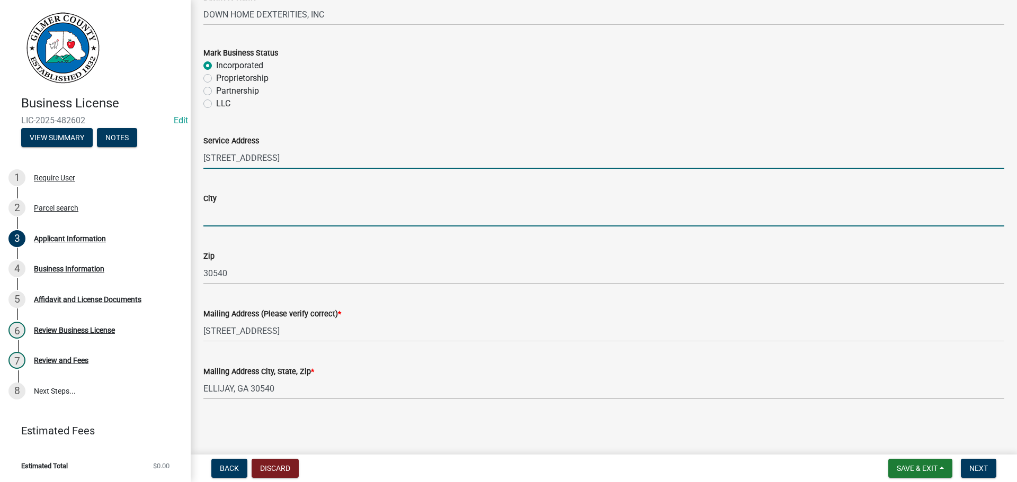
click at [246, 218] on input "City" at bounding box center [603, 216] width 801 height 22
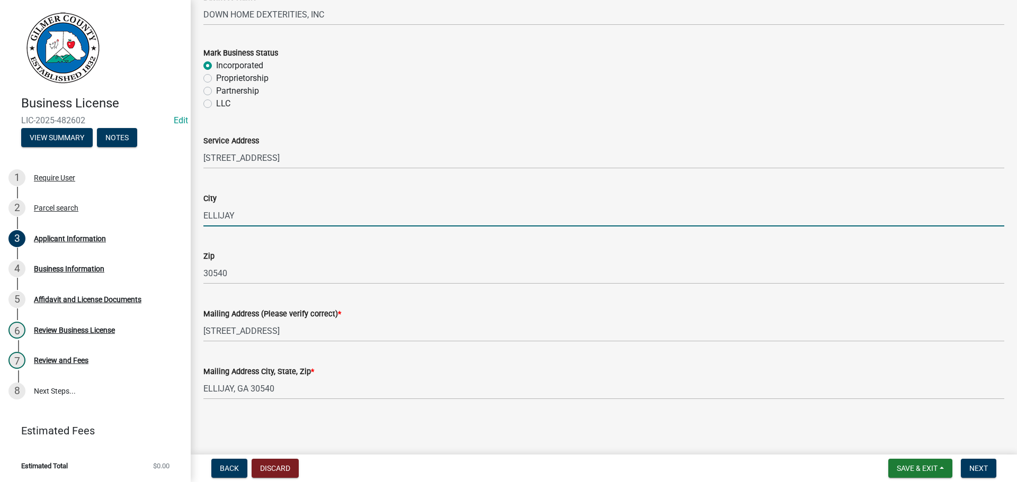
type input "ELLIJAY"
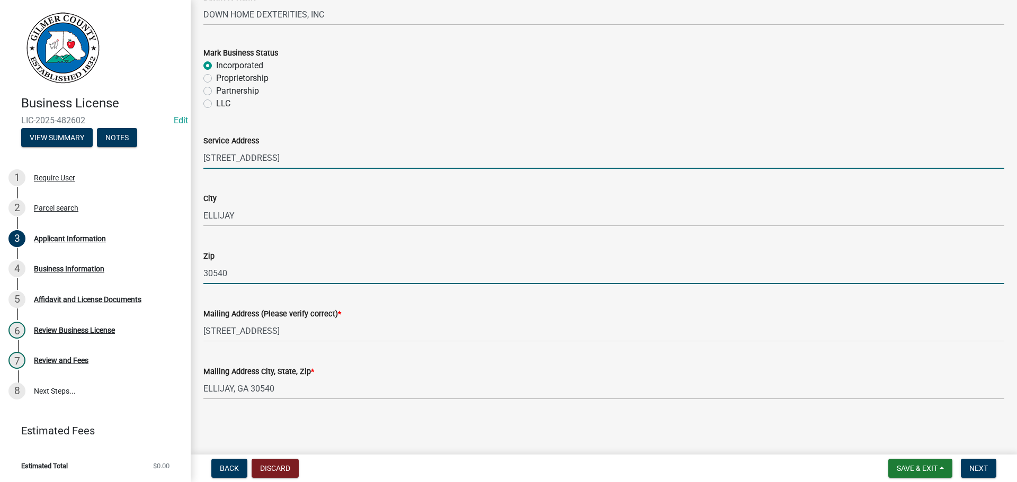
drag, startPoint x: 223, startPoint y: 156, endPoint x: 231, endPoint y: 158, distance: 8.2
click at [225, 156] on input "[STREET_ADDRESS]" at bounding box center [603, 158] width 801 height 22
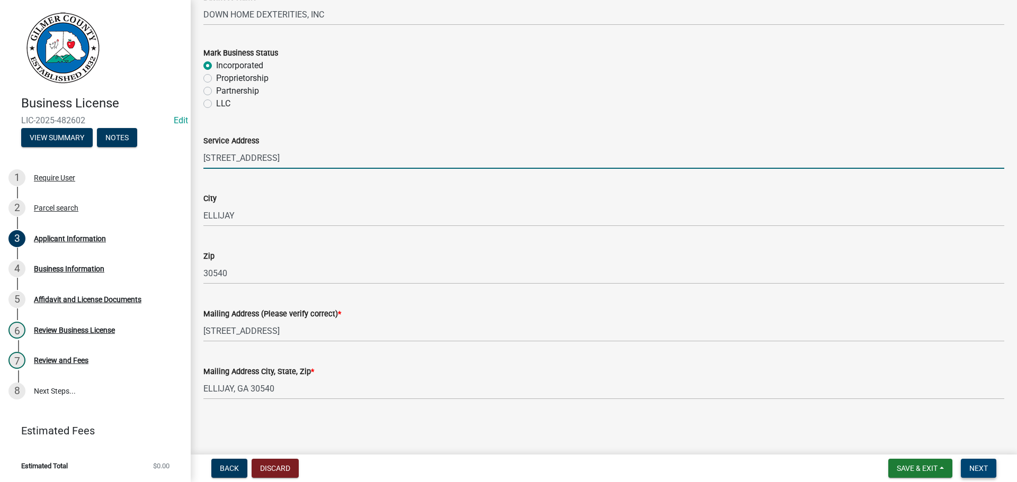
type input "[STREET_ADDRESS]"
click at [966, 467] on button "Next" at bounding box center [978, 468] width 35 height 19
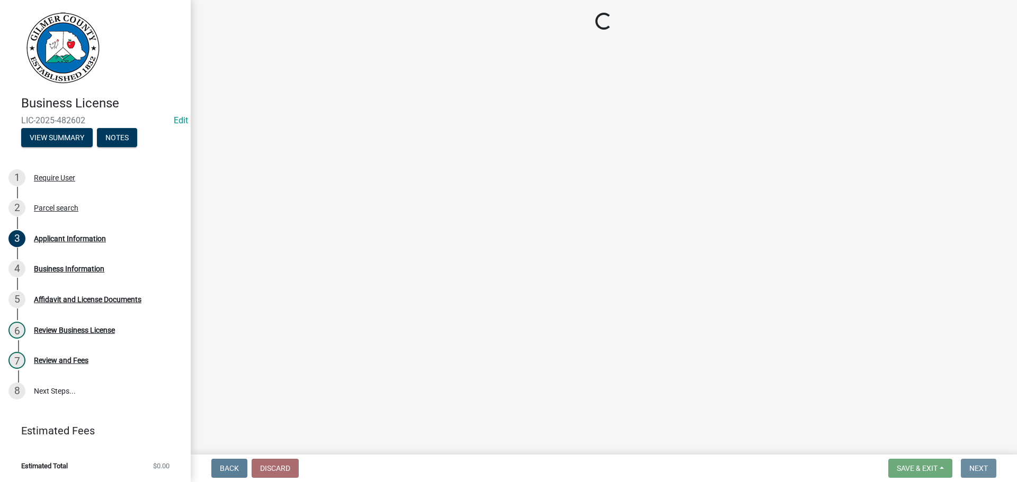
scroll to position [0, 0]
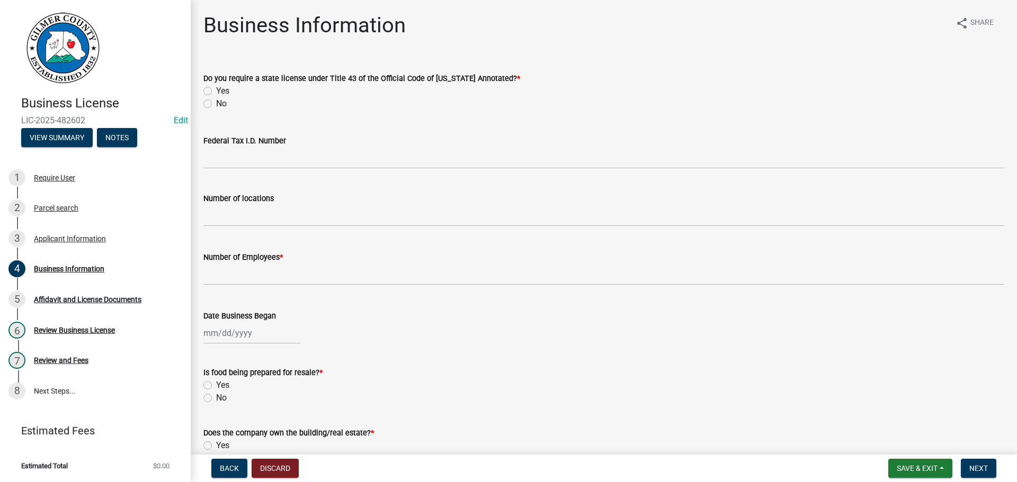
click at [223, 111] on wm-data-entity-input "Do you require a state license under Title 43 of the Official Code of [US_STATE…" at bounding box center [603, 89] width 801 height 60
click at [225, 108] on label "No" at bounding box center [221, 103] width 11 height 13
click at [223, 104] on input "No" at bounding box center [219, 100] width 7 height 7
radio input "true"
click at [225, 104] on label "No" at bounding box center [221, 103] width 11 height 13
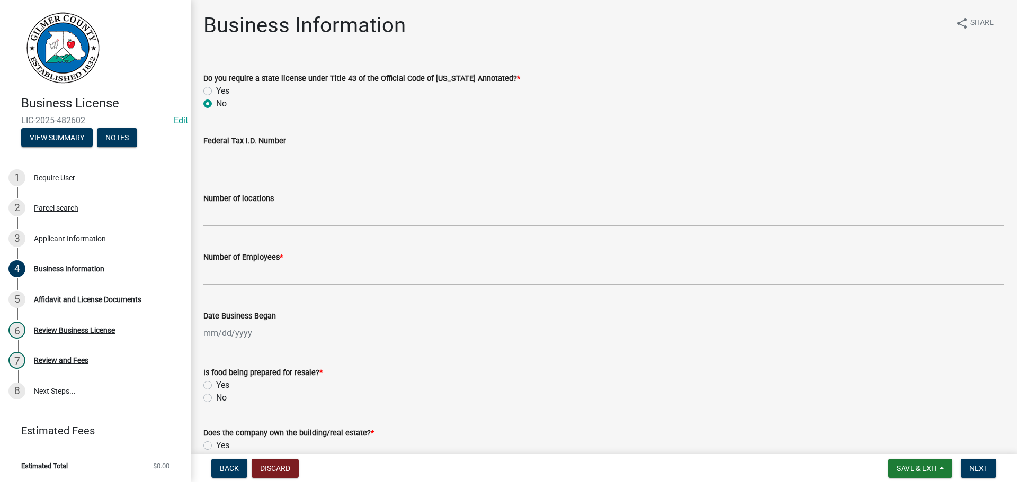
click at [223, 104] on input "No" at bounding box center [219, 100] width 7 height 7
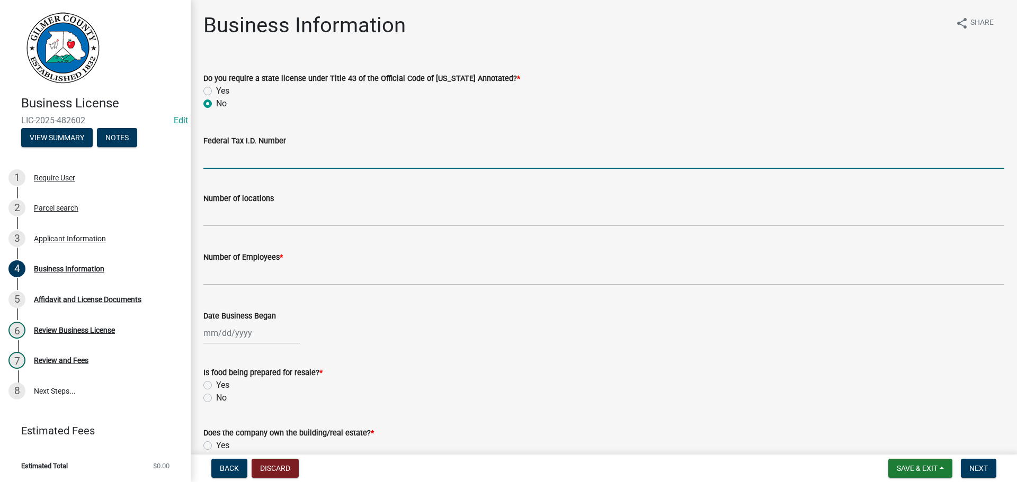
click at [234, 157] on input "Federal Tax I.D. Number" at bounding box center [603, 158] width 801 height 22
type input "[US_EMPLOYER_IDENTIFICATION_NUMBER]"
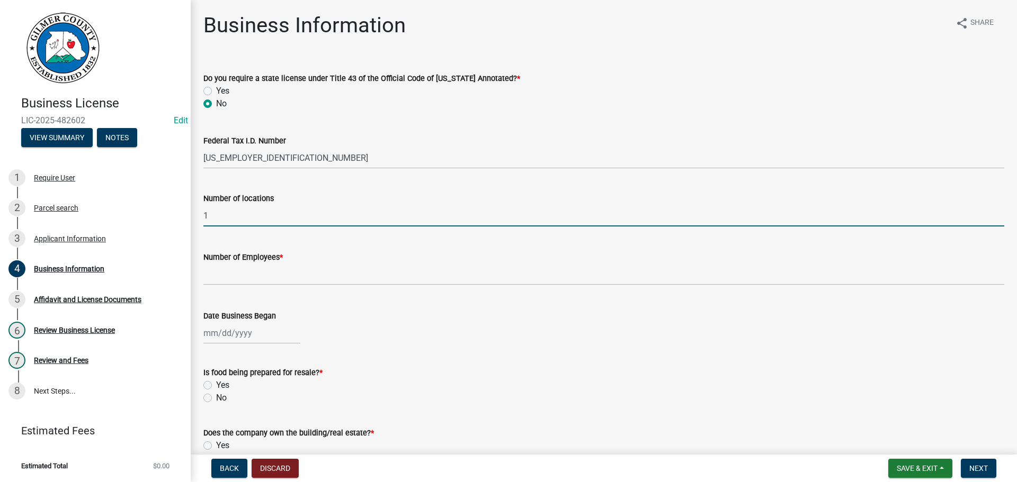
type input "1"
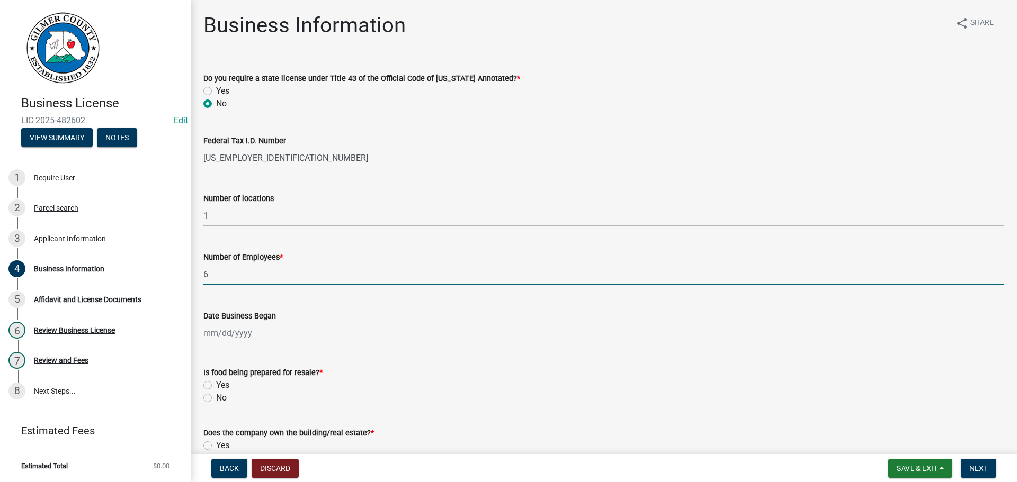
type input "6"
select select "9"
select select "2025"
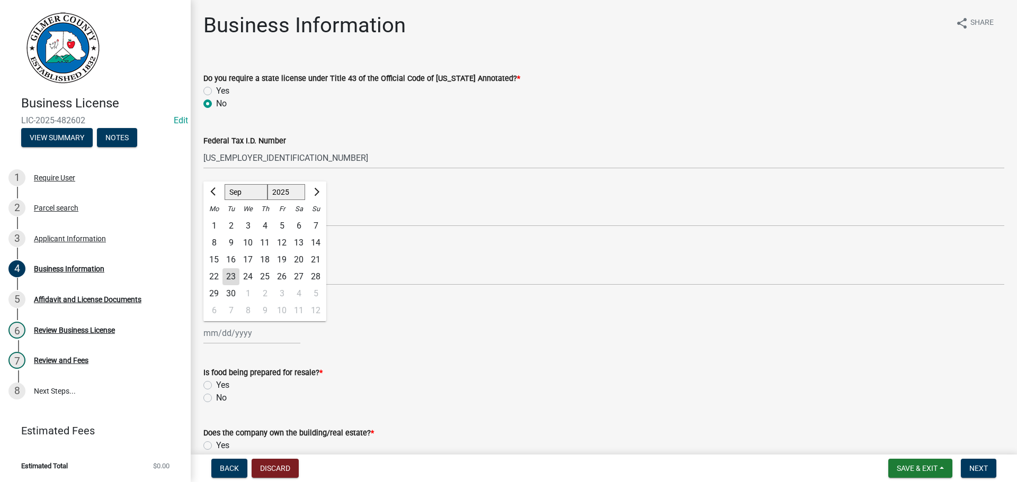
type input "[DATE]"
click at [231, 326] on div "[DATE]" at bounding box center [251, 334] width 97 height 22
select select "9"
select select "2025"
click at [239, 187] on select "Jan Feb Mar Apr May Jun [DATE] Aug Sep Oct Nov Dec" at bounding box center [246, 192] width 43 height 16
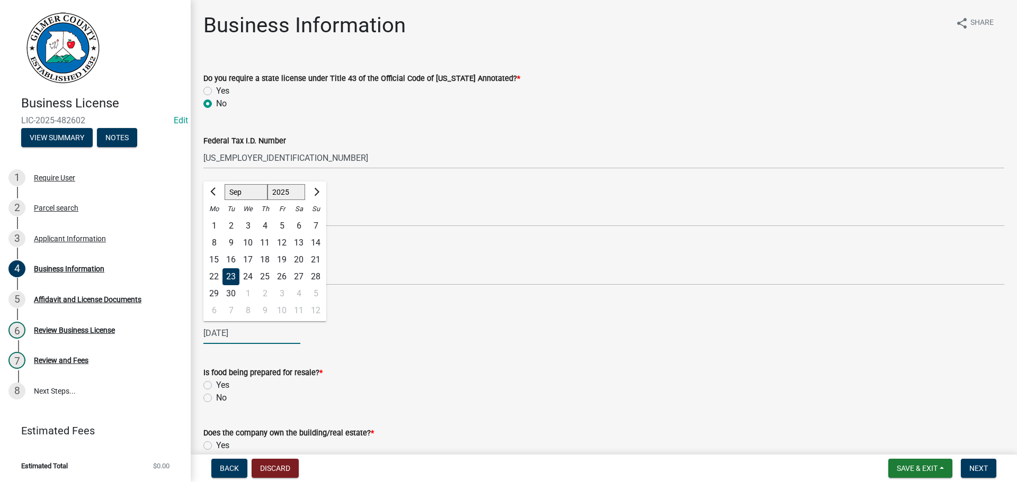
select select "7"
click at [225, 184] on select "Jan Feb Mar Apr May Jun [DATE] Aug Sep Oct Nov Dec" at bounding box center [246, 192] width 43 height 16
drag, startPoint x: 281, startPoint y: 192, endPoint x: 280, endPoint y: 198, distance: 5.8
click at [281, 192] on select "1525 1526 1527 1528 1529 1530 1531 1532 1533 1534 1535 1536 1537 1538 1539 1540…" at bounding box center [286, 192] width 38 height 16
select select "2019"
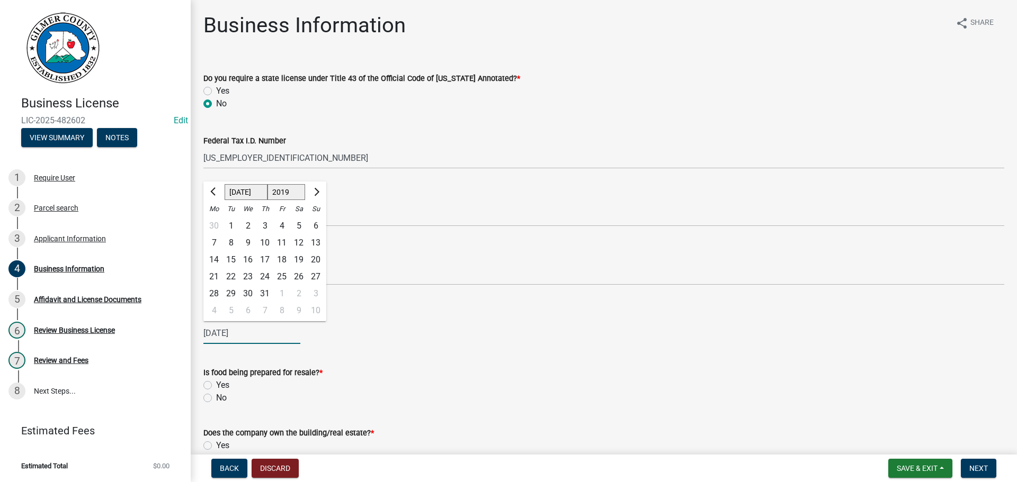
click at [267, 184] on select "1525 1526 1527 1528 1529 1530 1531 1532 1533 1534 1535 1536 1537 1538 1539 1540…" at bounding box center [286, 192] width 38 height 16
click at [212, 291] on div "29" at bounding box center [213, 293] width 17 height 17
type input "[DATE]"
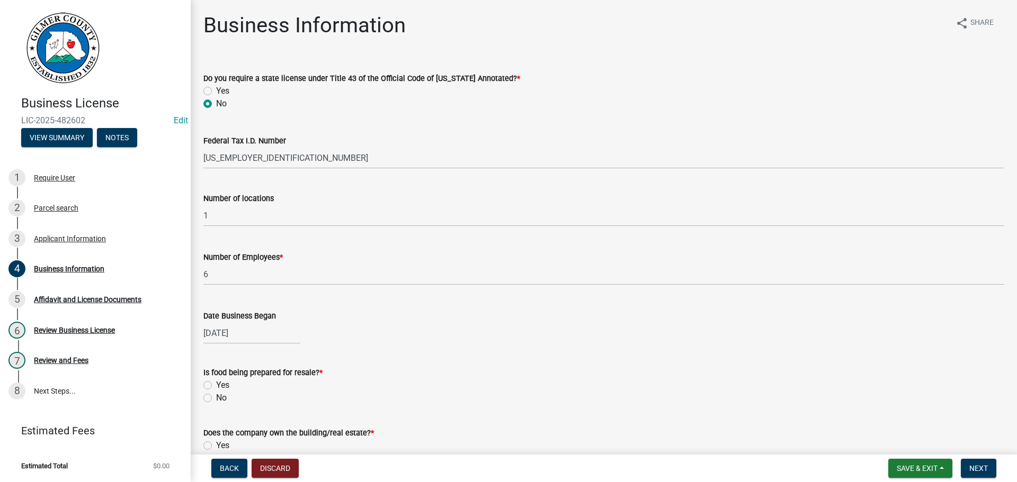
click at [221, 397] on label "No" at bounding box center [221, 398] width 11 height 13
click at [221, 397] on input "No" at bounding box center [219, 395] width 7 height 7
radio input "true"
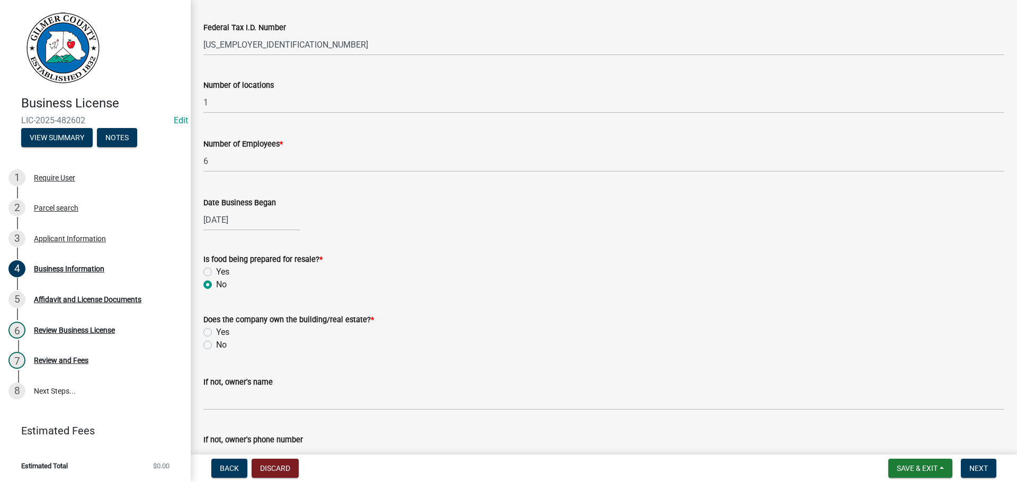
scroll to position [212, 0]
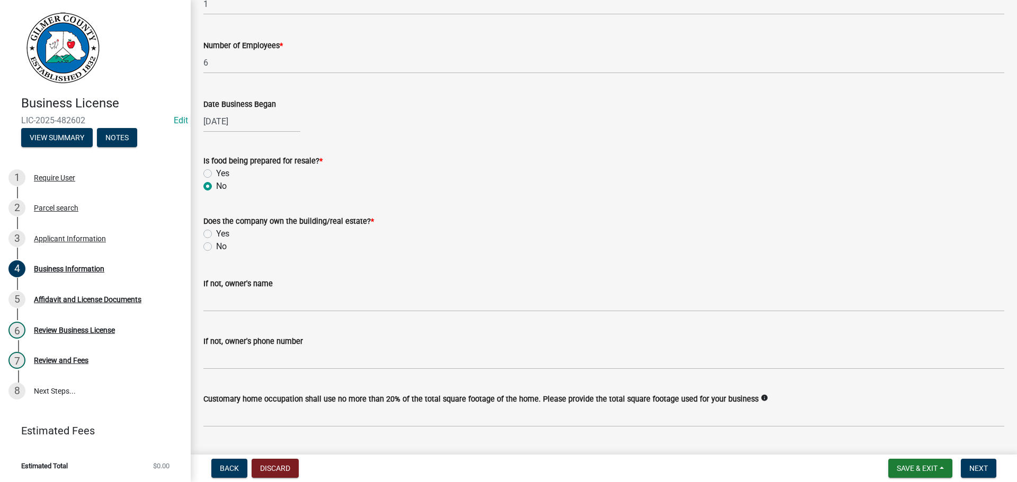
click at [221, 247] on label "No" at bounding box center [221, 246] width 11 height 13
click at [221, 247] on input "No" at bounding box center [219, 243] width 7 height 7
radio input "true"
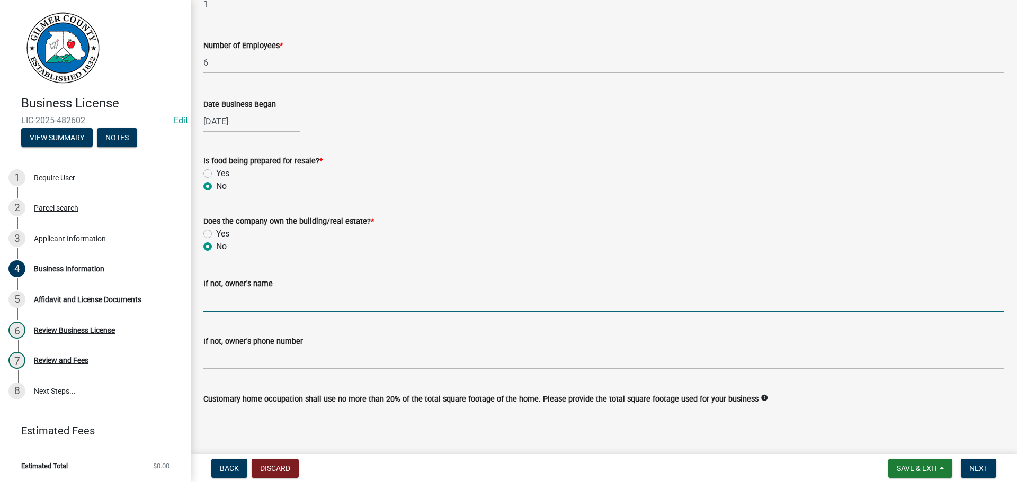
click at [235, 291] on input "If not, owner's name" at bounding box center [603, 301] width 801 height 22
type input "[PERSON_NAME] AND [PERSON_NAME]"
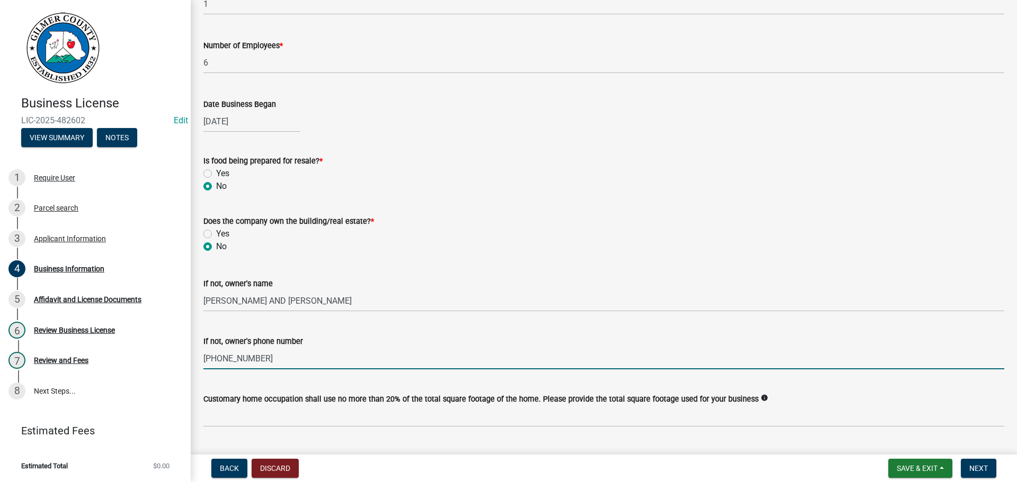
type input "[PHONE_NUMBER]"
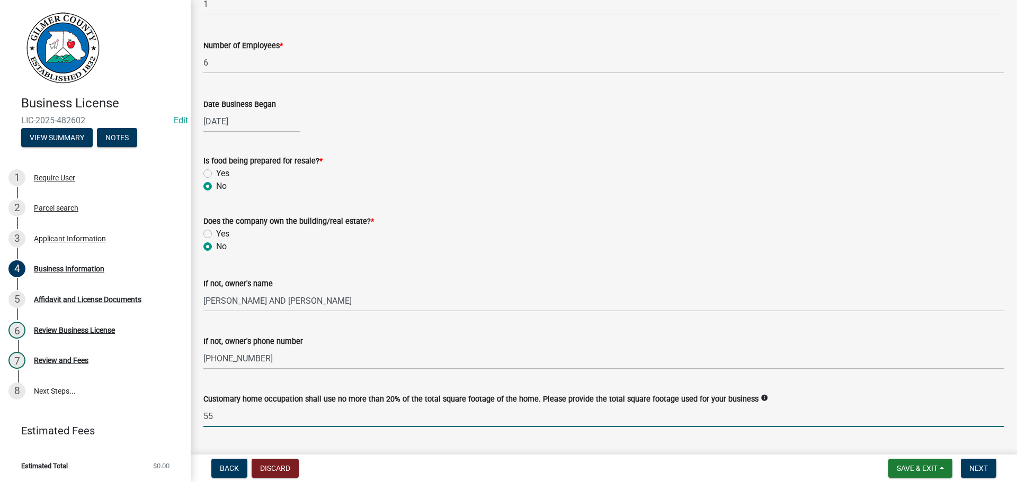
type input "5"
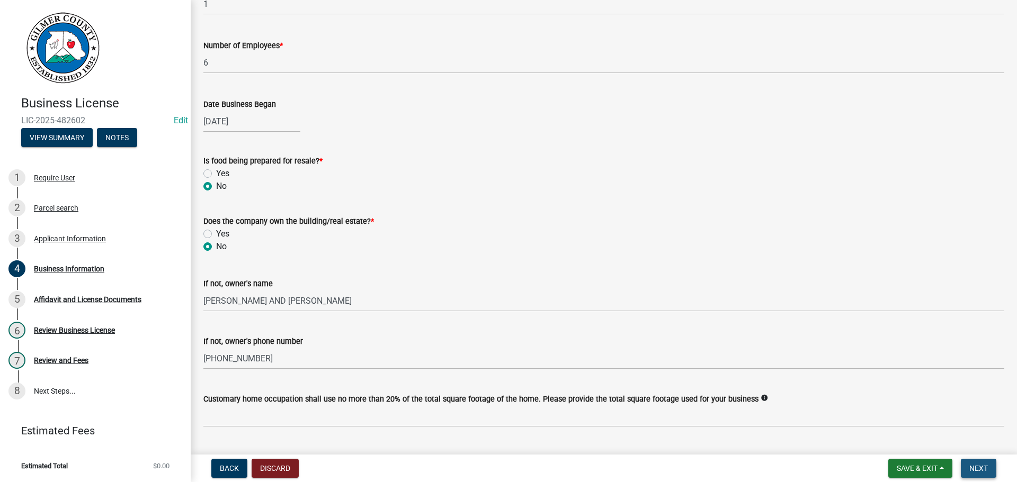
click at [983, 470] on span "Next" at bounding box center [978, 468] width 19 height 8
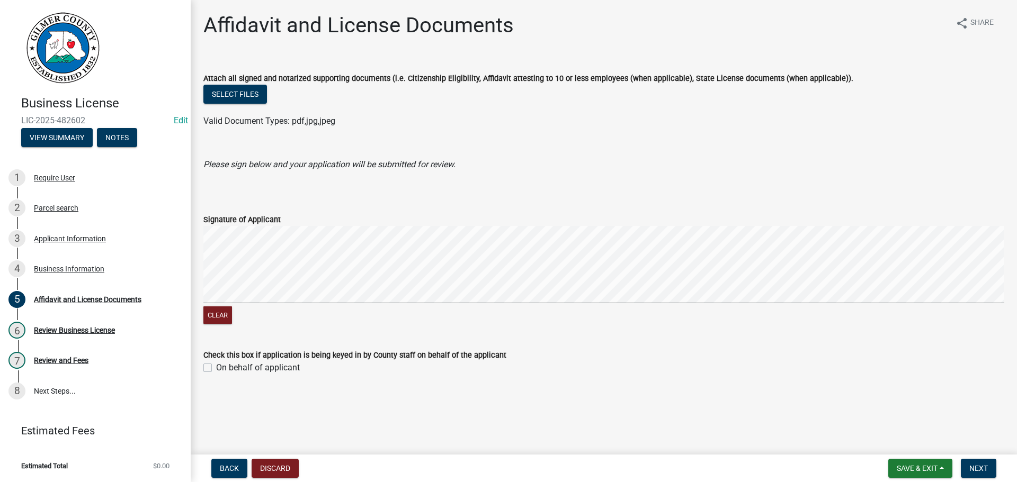
click at [259, 366] on label "On behalf of applicant" at bounding box center [258, 368] width 84 height 13
click at [223, 366] on input "On behalf of applicant" at bounding box center [219, 365] width 7 height 7
checkbox input "true"
click at [968, 462] on button "Next" at bounding box center [978, 468] width 35 height 19
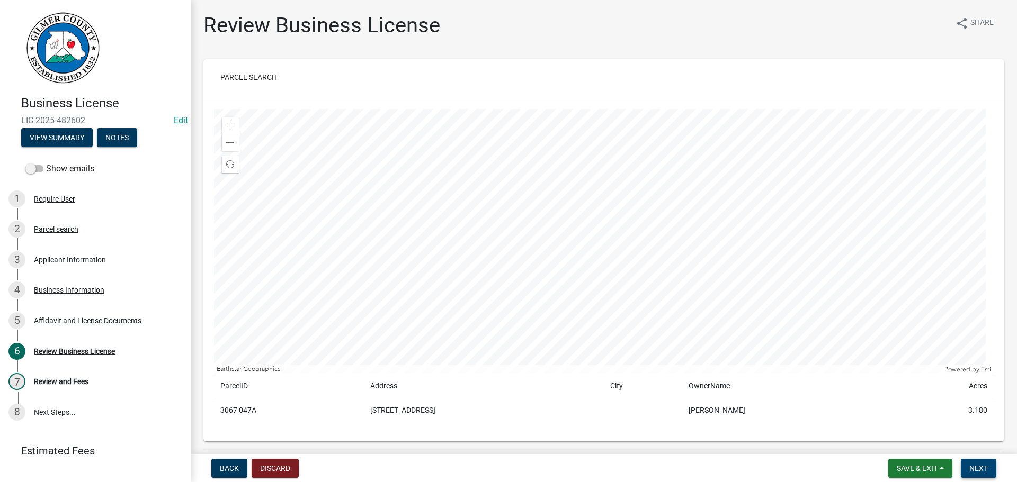
click at [972, 460] on button "Next" at bounding box center [978, 468] width 35 height 19
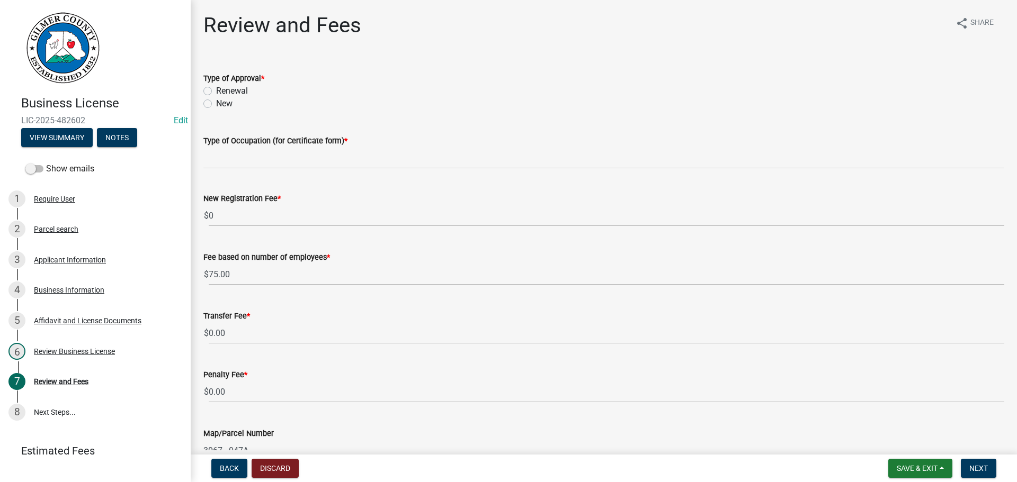
click at [221, 108] on label "New" at bounding box center [224, 103] width 16 height 13
click at [221, 104] on input "New" at bounding box center [219, 100] width 7 height 7
radio input "true"
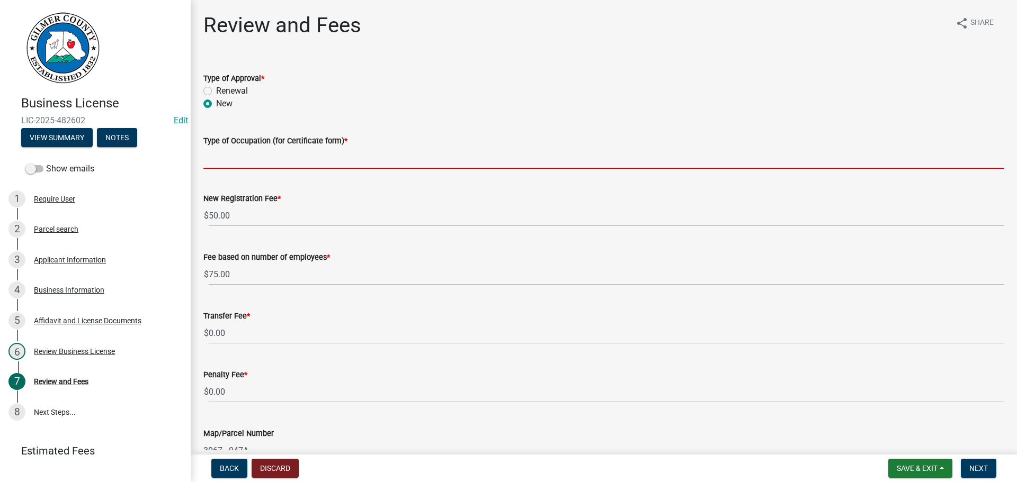
click at [269, 162] on input "Type of Occupation (for Certificate form) *" at bounding box center [603, 158] width 801 height 22
type input "G"
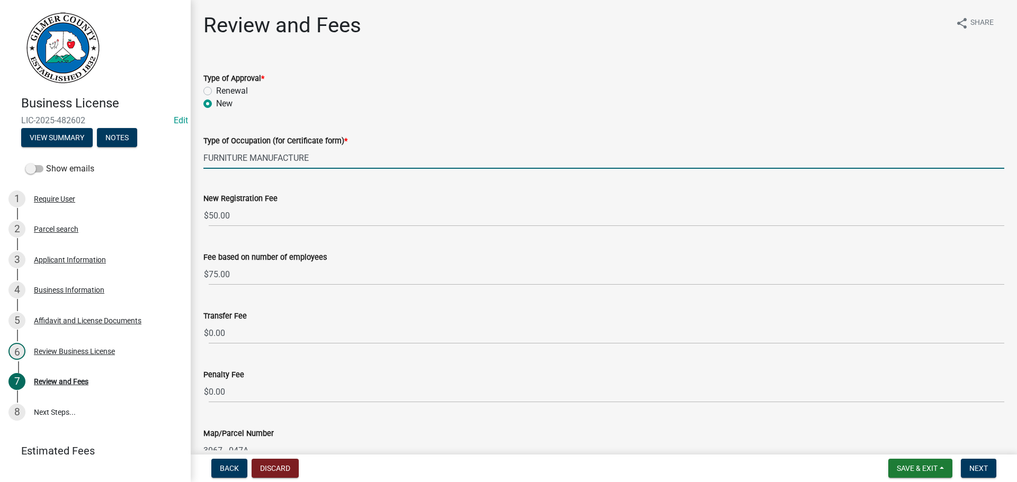
type input "FURNITURE MANUFACTURE"
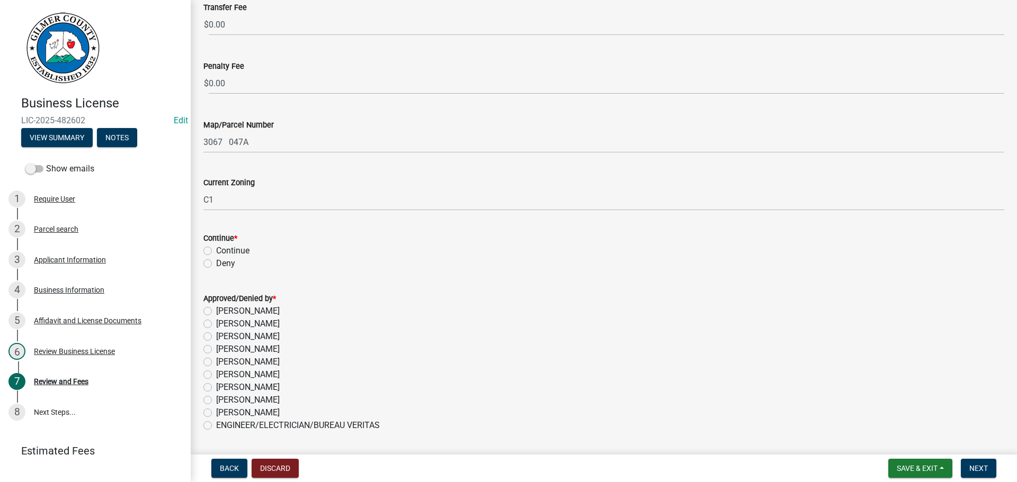
scroll to position [318, 0]
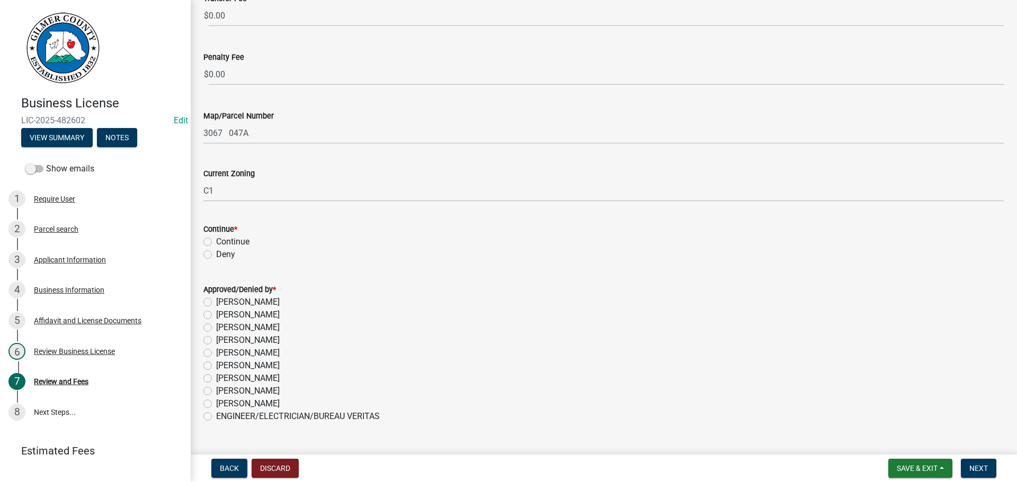
click at [264, 392] on label "[PERSON_NAME]" at bounding box center [248, 391] width 64 height 13
click at [223, 392] on input "[PERSON_NAME]" at bounding box center [219, 388] width 7 height 7
radio input "true"
click at [234, 243] on label "Continue" at bounding box center [232, 242] width 33 height 13
click at [223, 243] on input "Continue" at bounding box center [219, 239] width 7 height 7
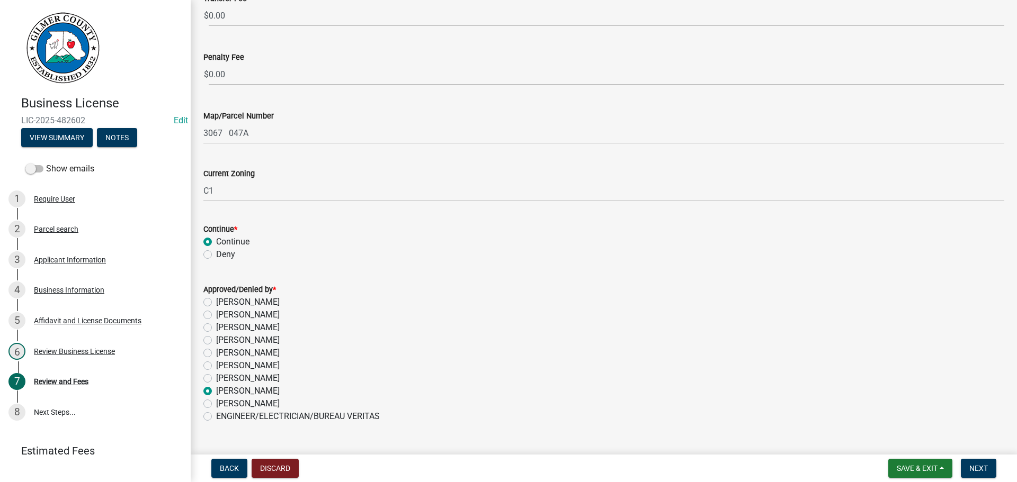
radio input "true"
click at [973, 470] on span "Next" at bounding box center [978, 468] width 19 height 8
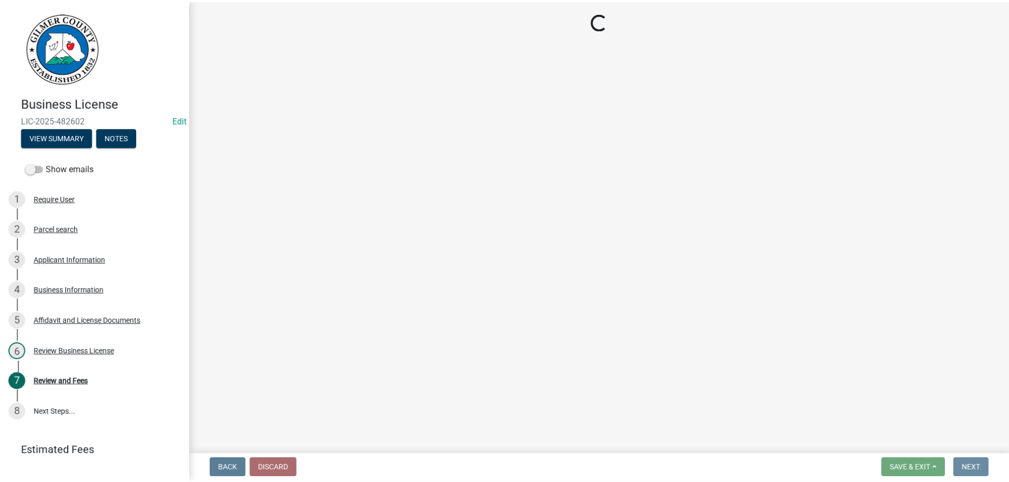
scroll to position [0, 0]
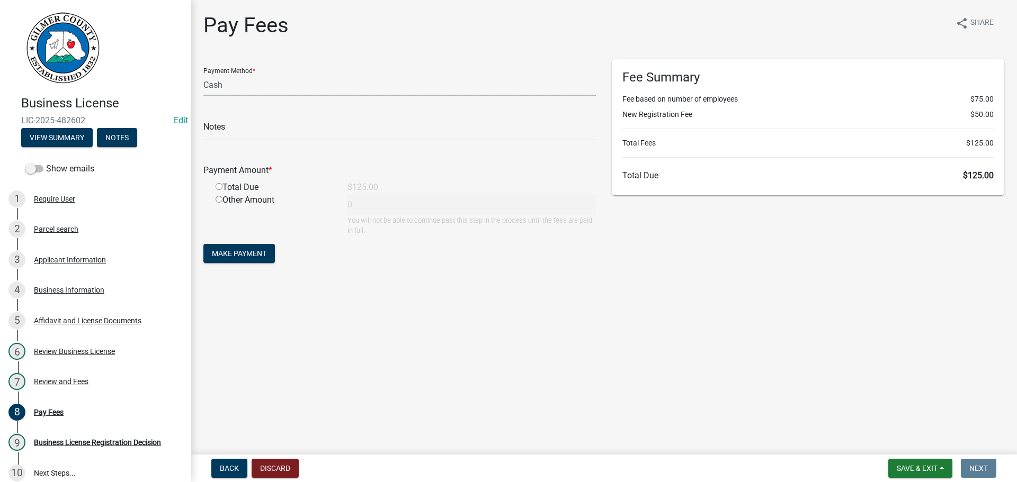
click at [320, 86] on select "Credit Card POS Check Cash" at bounding box center [399, 85] width 392 height 22
select select "1: 0"
click at [203, 74] on select "Credit Card POS Check Cash" at bounding box center [399, 85] width 392 height 22
click at [297, 128] on input "text" at bounding box center [399, 130] width 392 height 22
type input "1045"
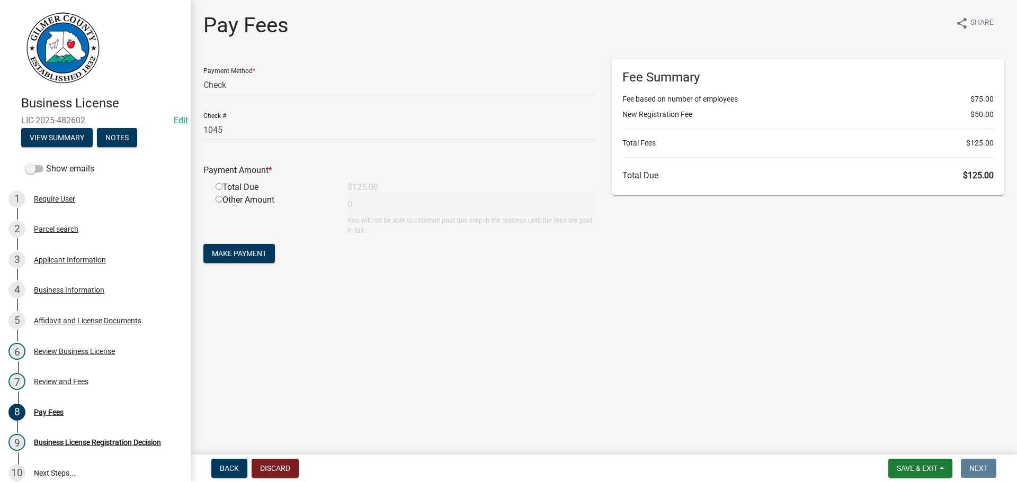
click at [216, 183] on input "radio" at bounding box center [219, 186] width 7 height 7
radio input "true"
type input "125"
click at [235, 255] on span "Make Payment" at bounding box center [239, 253] width 55 height 8
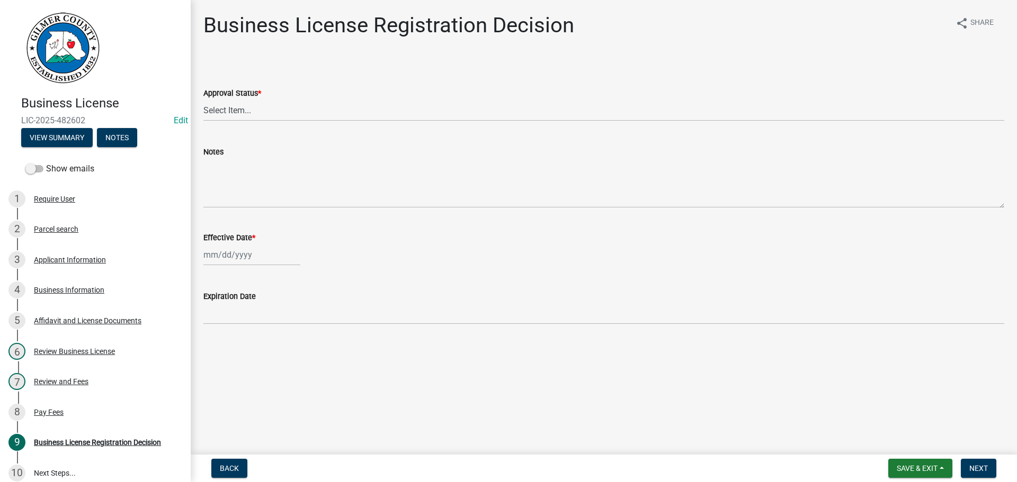
click at [207, 66] on div "Approval Status * Select Item... Approved Denied" at bounding box center [603, 90] width 801 height 62
click at [243, 113] on select "Select Item... Approved Denied" at bounding box center [603, 111] width 801 height 22
click at [203, 100] on select "Select Item... Approved Denied" at bounding box center [603, 111] width 801 height 22
select select "cd44cabc-cb9c-446c-a27a-f009e7fbc738"
click at [229, 258] on div at bounding box center [251, 255] width 97 height 22
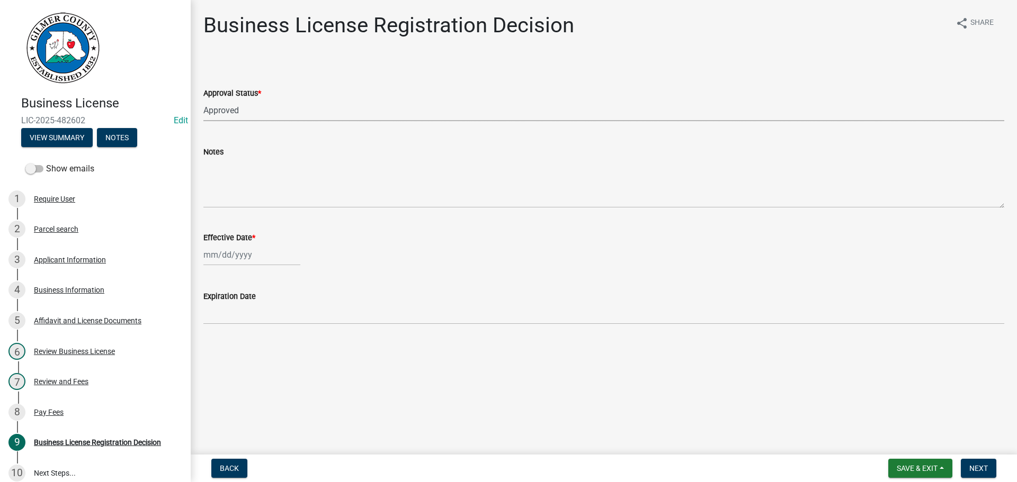
select select "9"
select select "2025"
click at [235, 363] on div "23" at bounding box center [230, 362] width 17 height 17
type input "[DATE]"
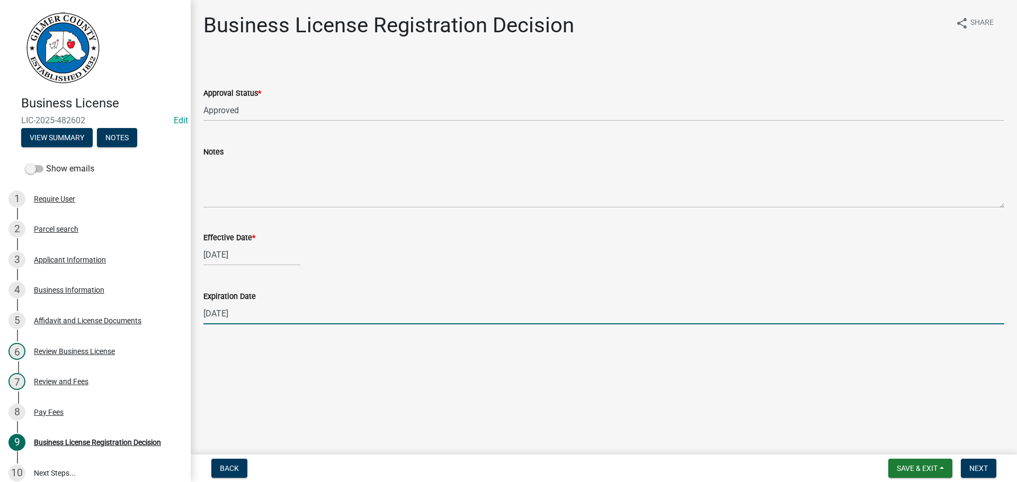
click at [273, 313] on input "[DATE]" at bounding box center [603, 314] width 801 height 22
type input "[DATE]"
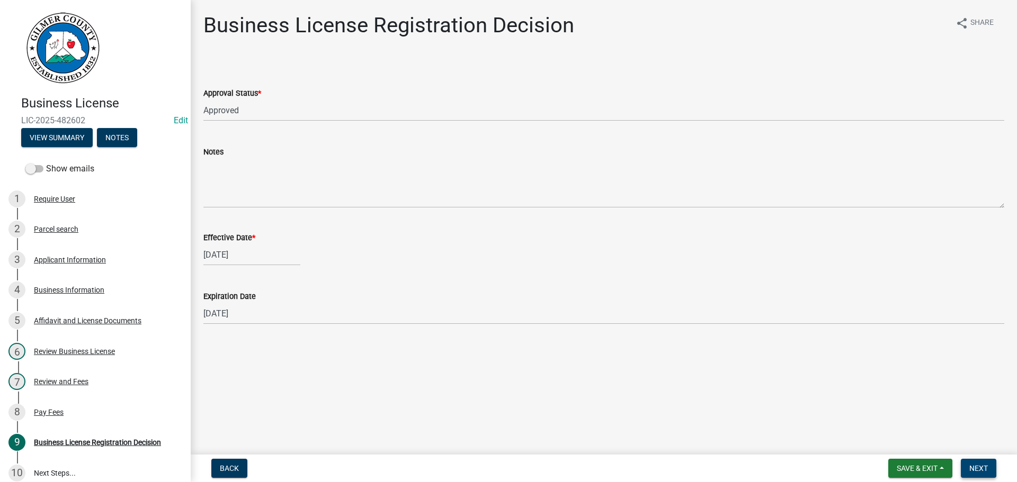
click at [979, 472] on span "Next" at bounding box center [978, 468] width 19 height 8
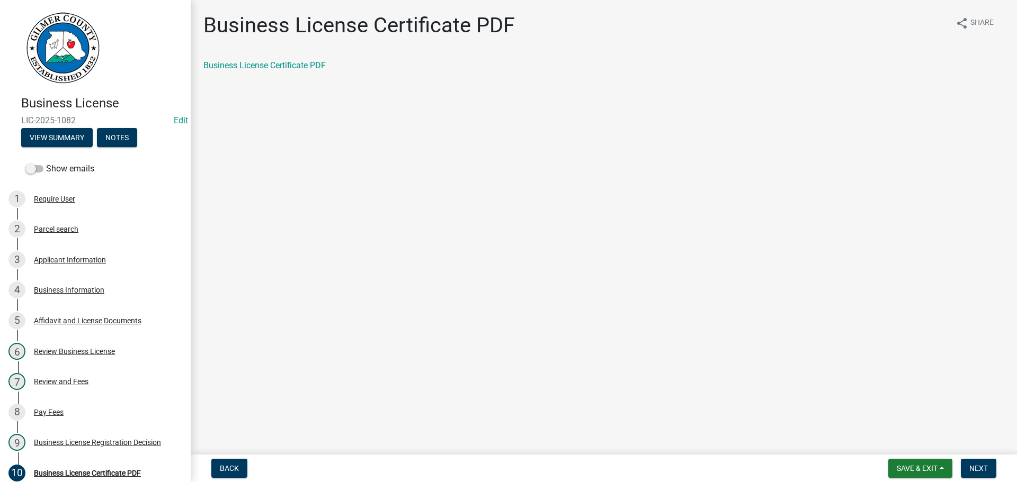
click at [306, 57] on div "Business License Certificate PDF share Share Business License Certificate PDF" at bounding box center [603, 51] width 817 height 77
click at [306, 62] on link "Business License Certificate PDF" at bounding box center [264, 65] width 122 height 10
click at [980, 467] on span "Next" at bounding box center [978, 468] width 19 height 8
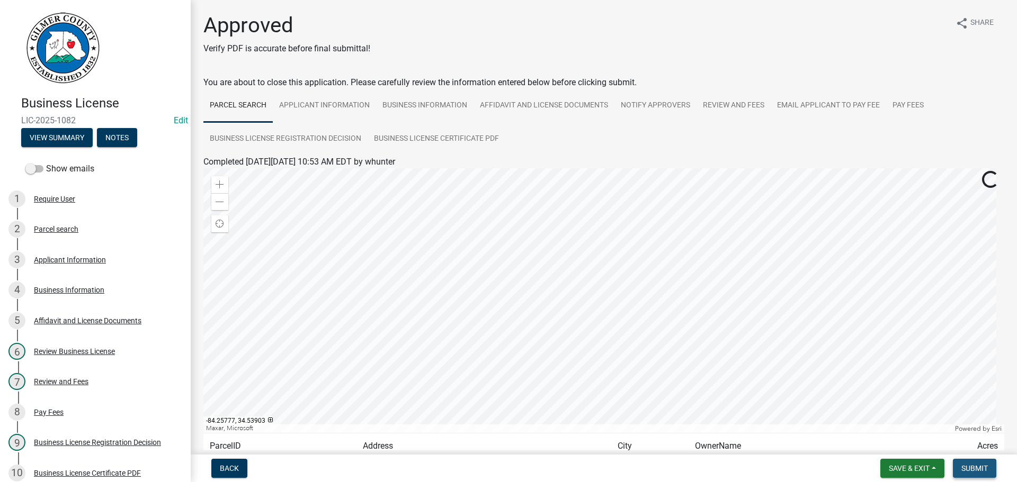
click at [978, 469] on span "Submit" at bounding box center [974, 468] width 26 height 8
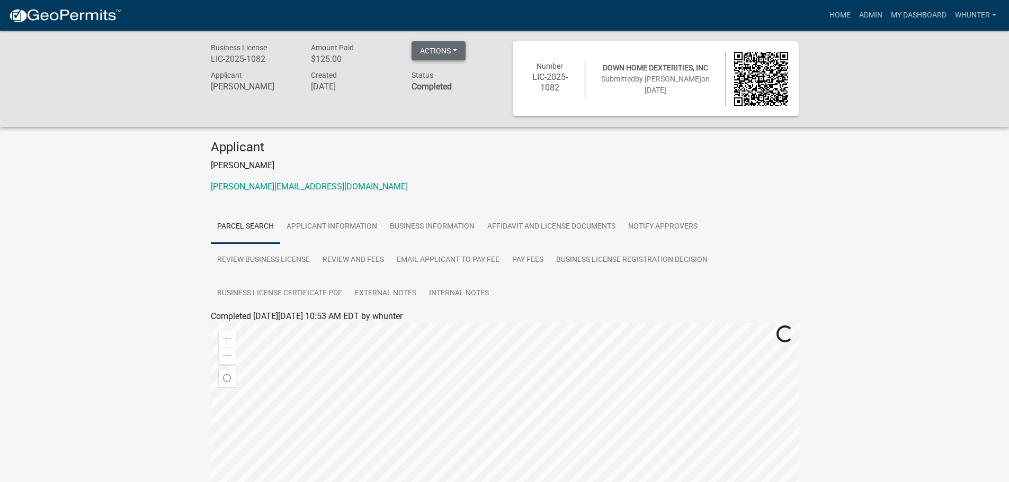
click at [454, 56] on button "Actions" at bounding box center [438, 50] width 54 height 19
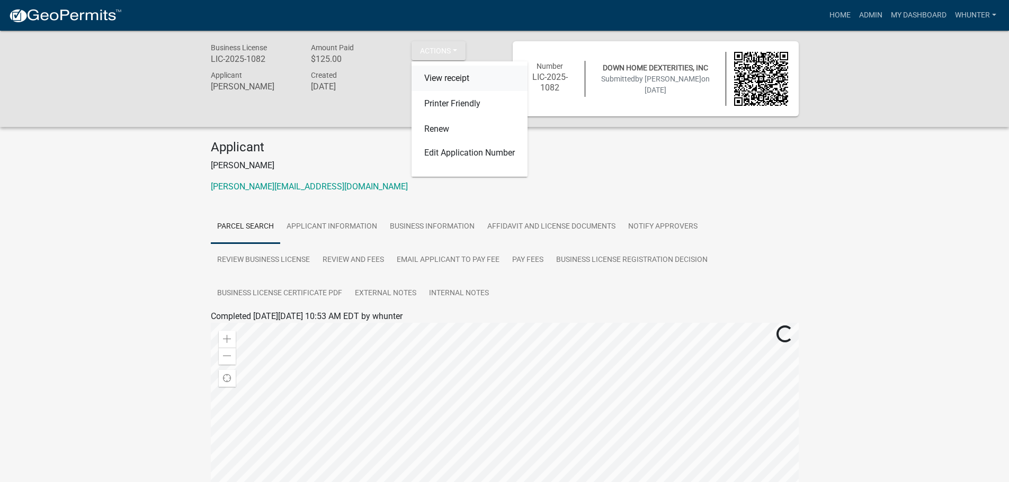
click at [464, 80] on link "View receipt" at bounding box center [469, 78] width 116 height 25
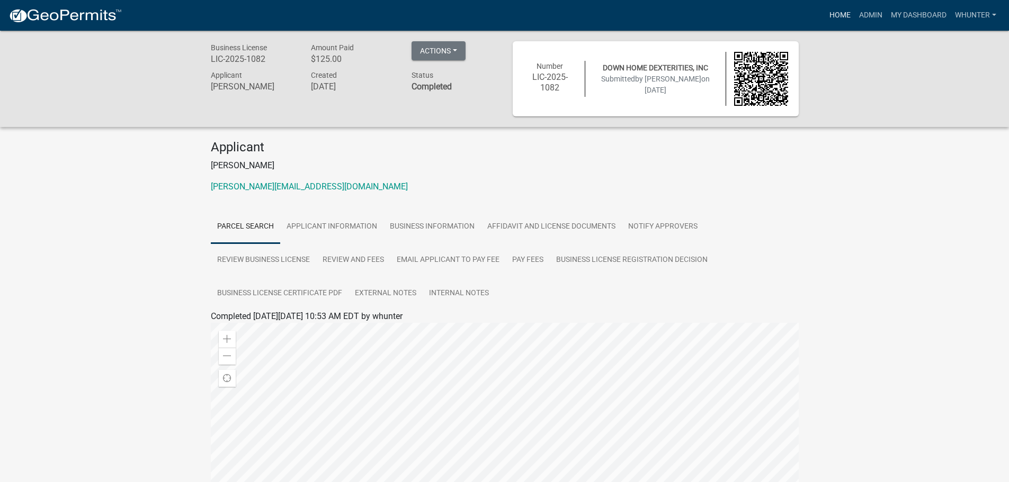
click at [843, 23] on link "Home" at bounding box center [840, 15] width 30 height 20
